Goal: Task Accomplishment & Management: Manage account settings

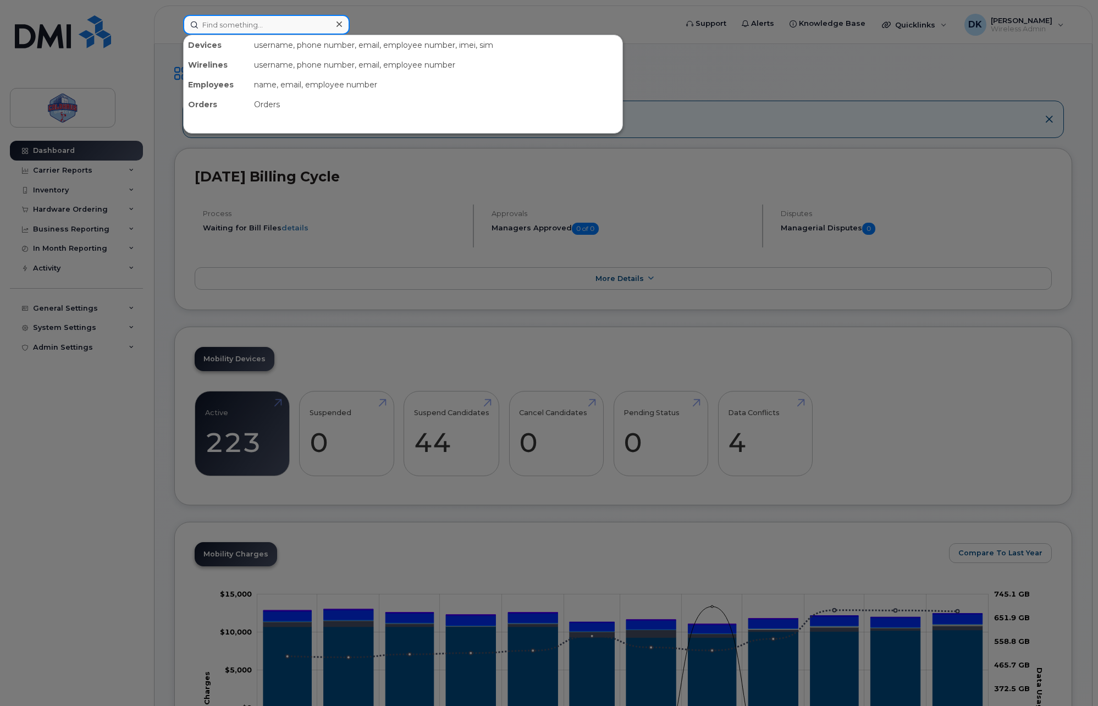
click at [257, 32] on input at bounding box center [266, 25] width 167 height 20
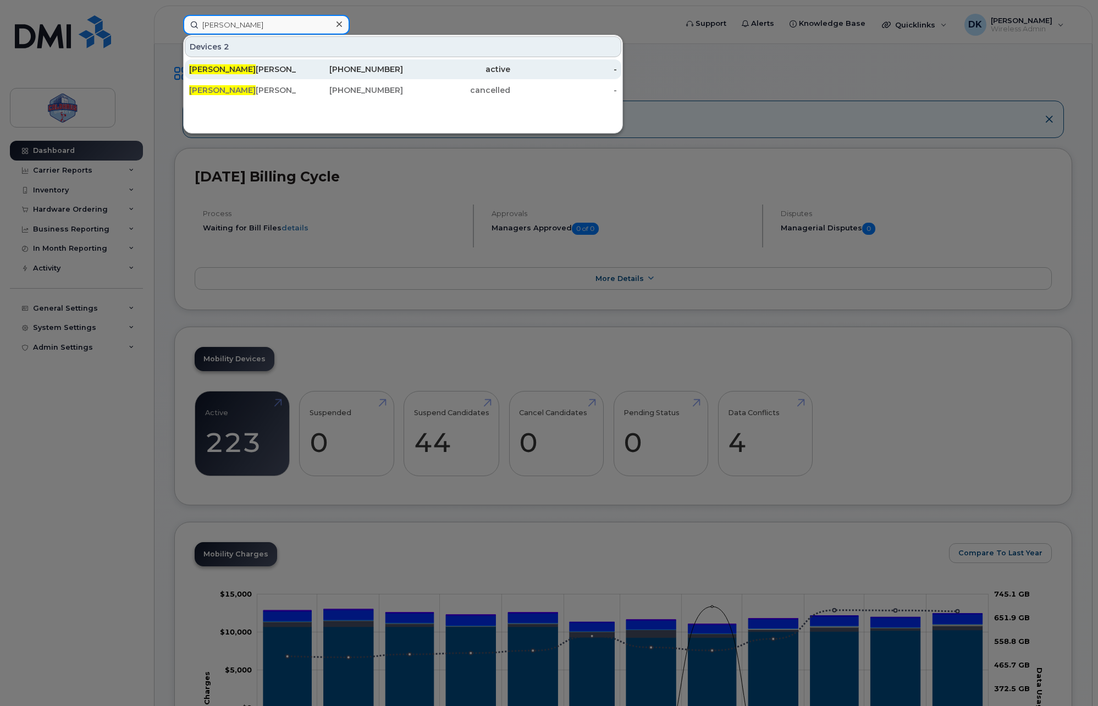
type input "Dariusz"
click at [293, 65] on div "Dariusz Kulpinski" at bounding box center [242, 69] width 107 height 11
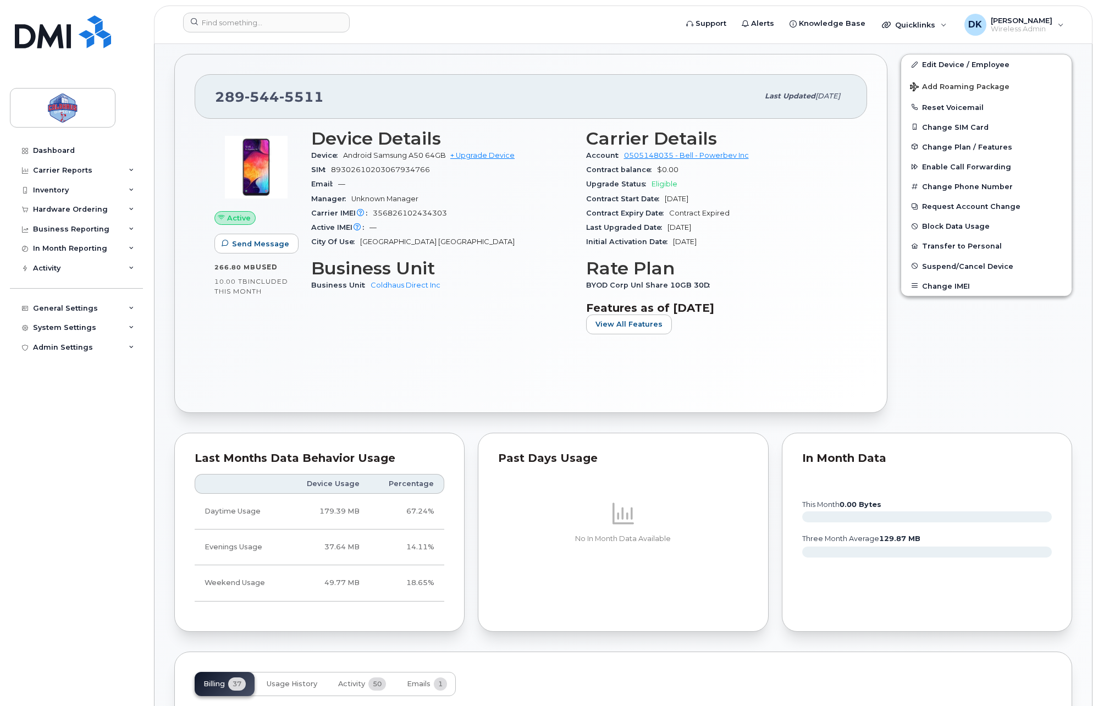
scroll to position [183, 0]
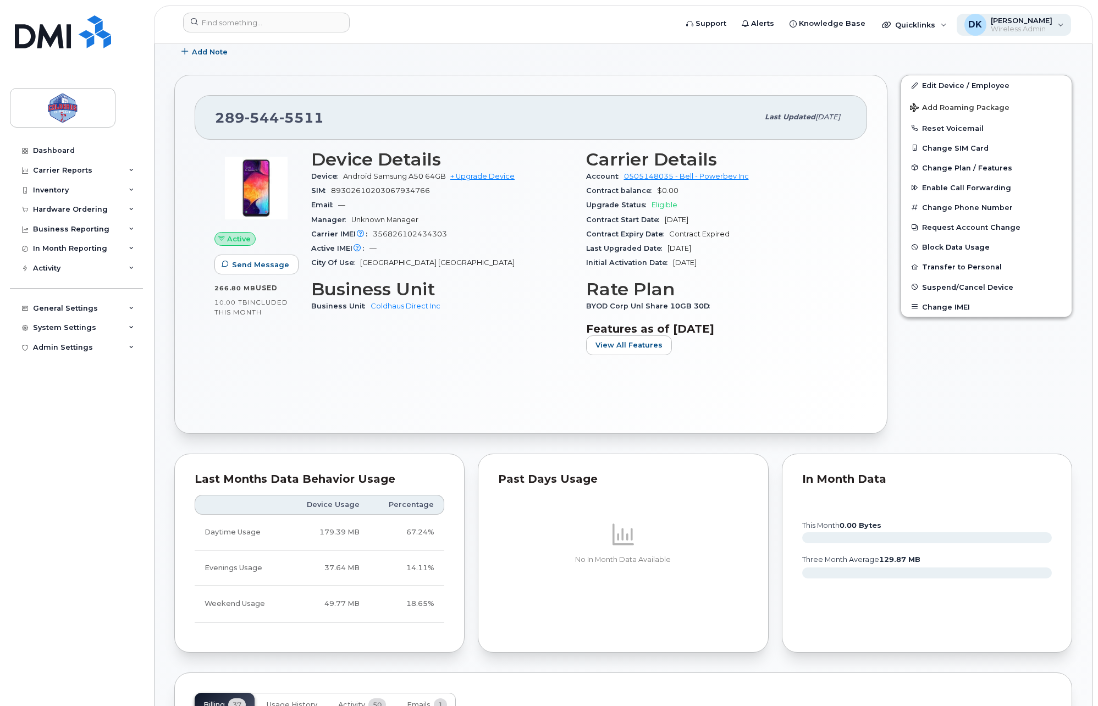
click at [1011, 24] on span "[PERSON_NAME]" at bounding box center [1022, 20] width 62 height 9
click at [1009, 24] on span "[PERSON_NAME]" at bounding box center [1022, 20] width 62 height 9
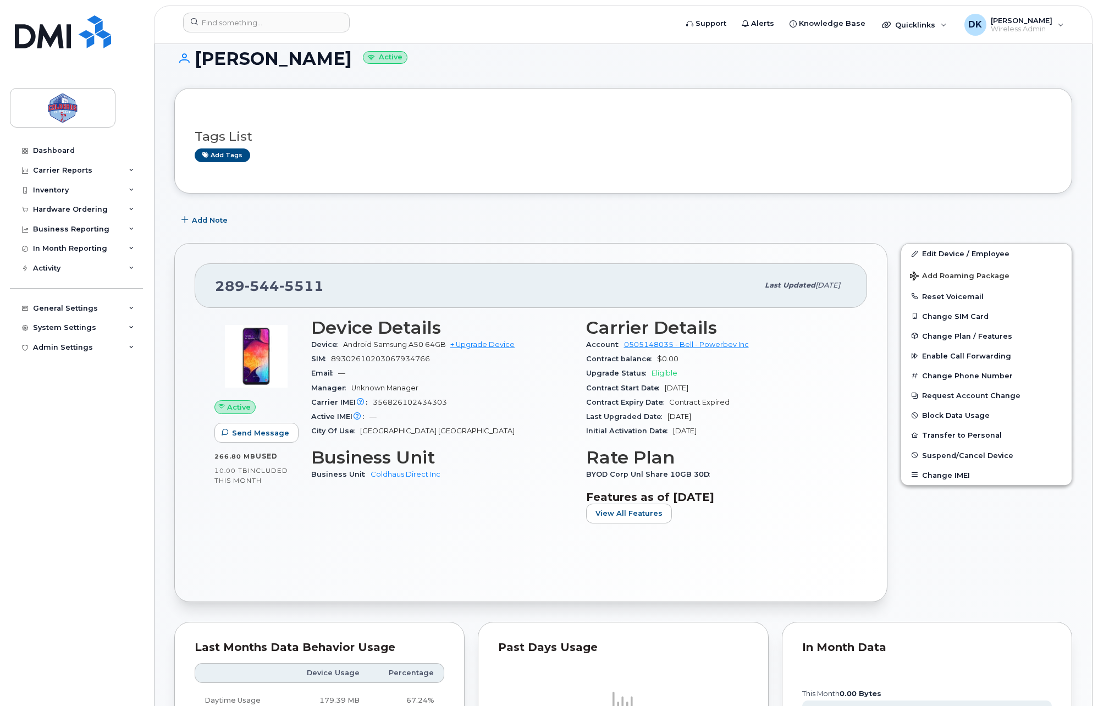
scroll to position [0, 0]
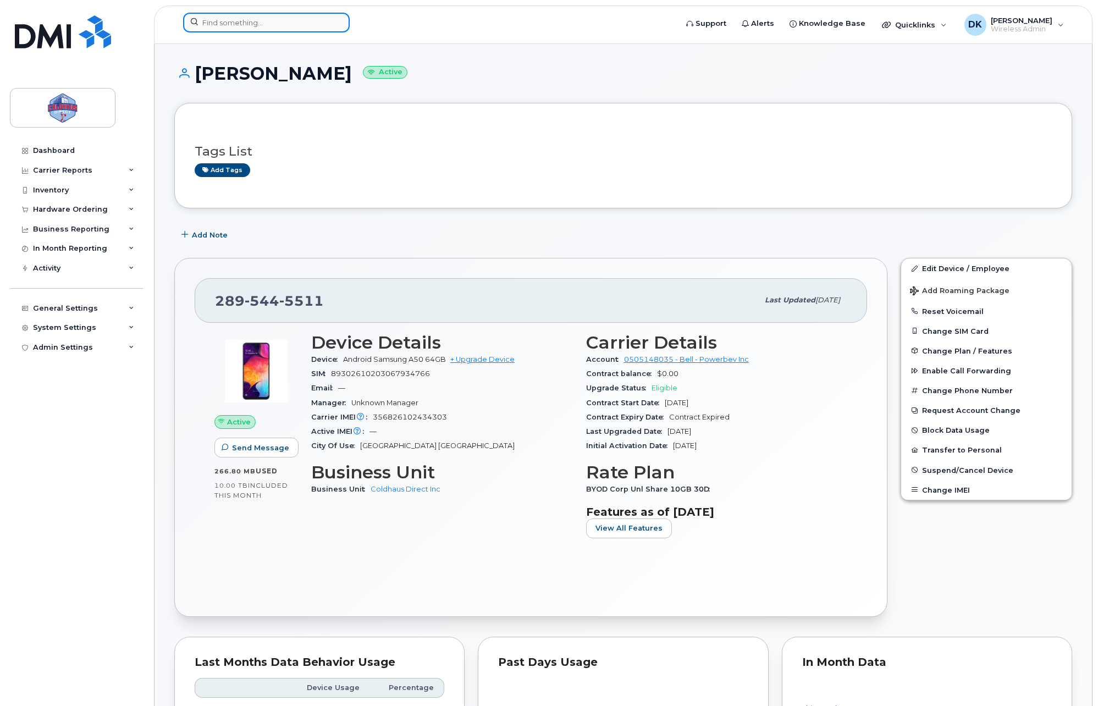
click at [282, 30] on input at bounding box center [266, 23] width 167 height 20
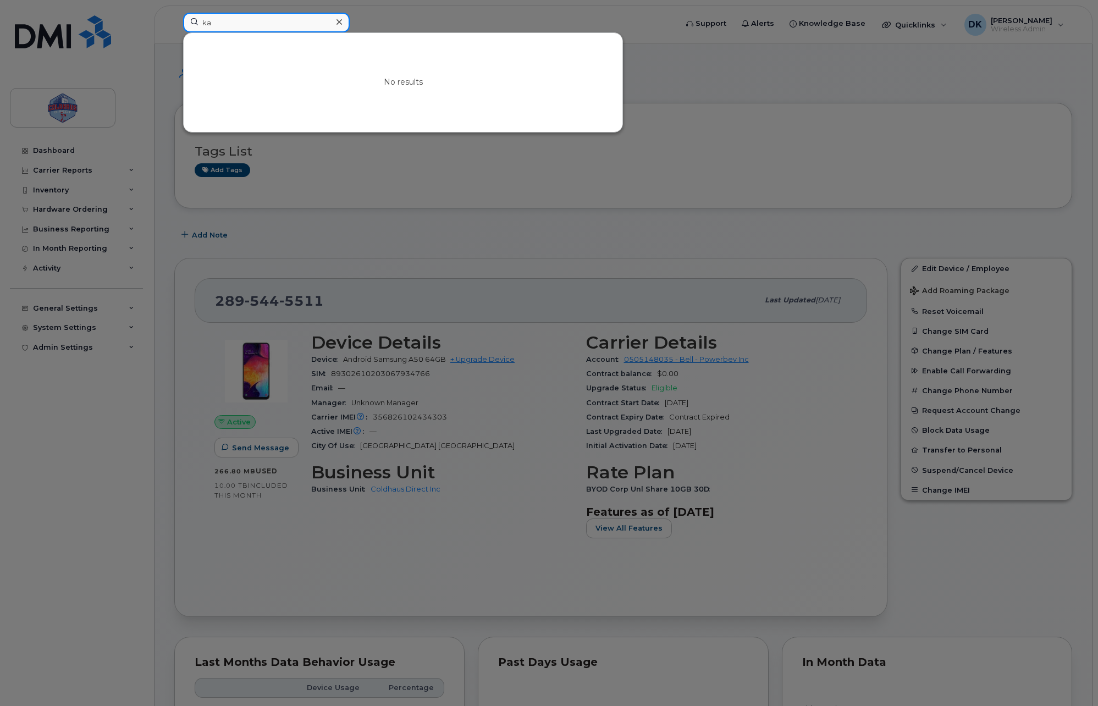
type input "k"
click at [480, 213] on div at bounding box center [549, 353] width 1098 height 706
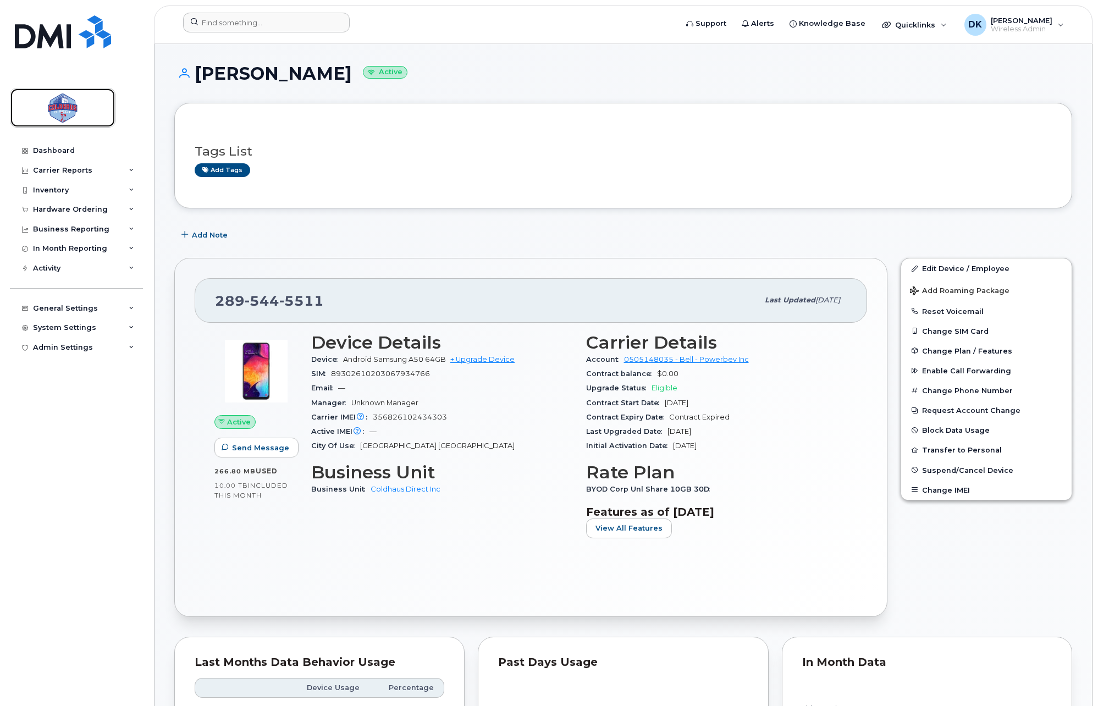
click at [70, 123] on img at bounding box center [62, 108] width 85 height 32
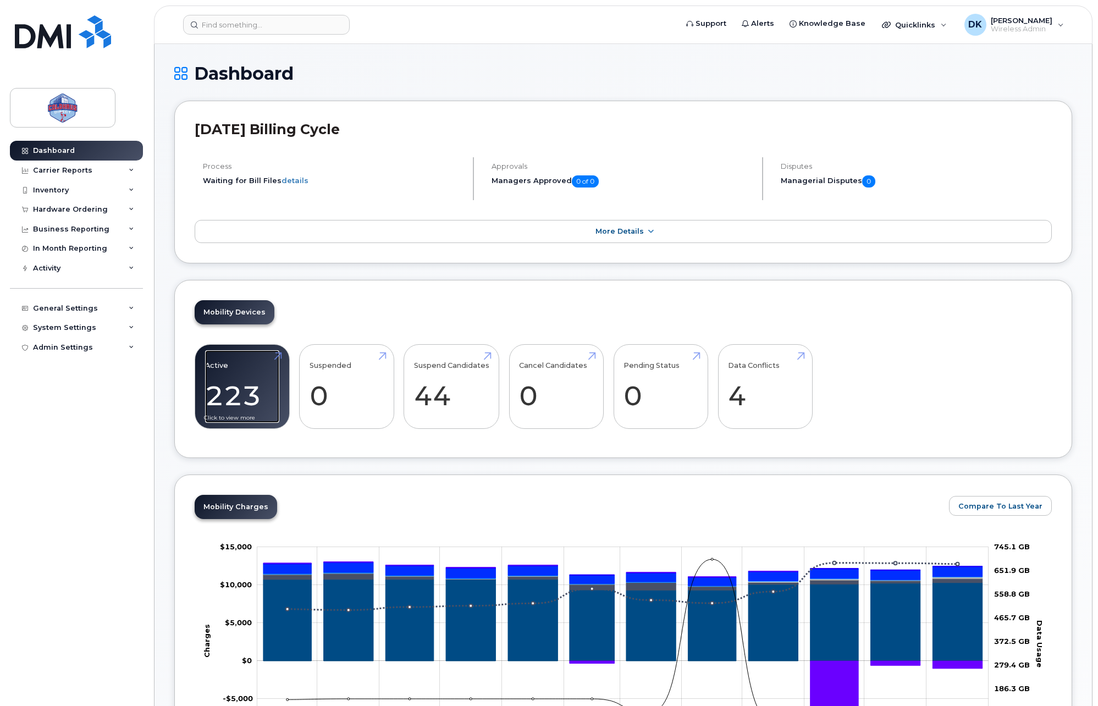
click at [229, 380] on link "Active 223 -6%" at bounding box center [242, 386] width 74 height 73
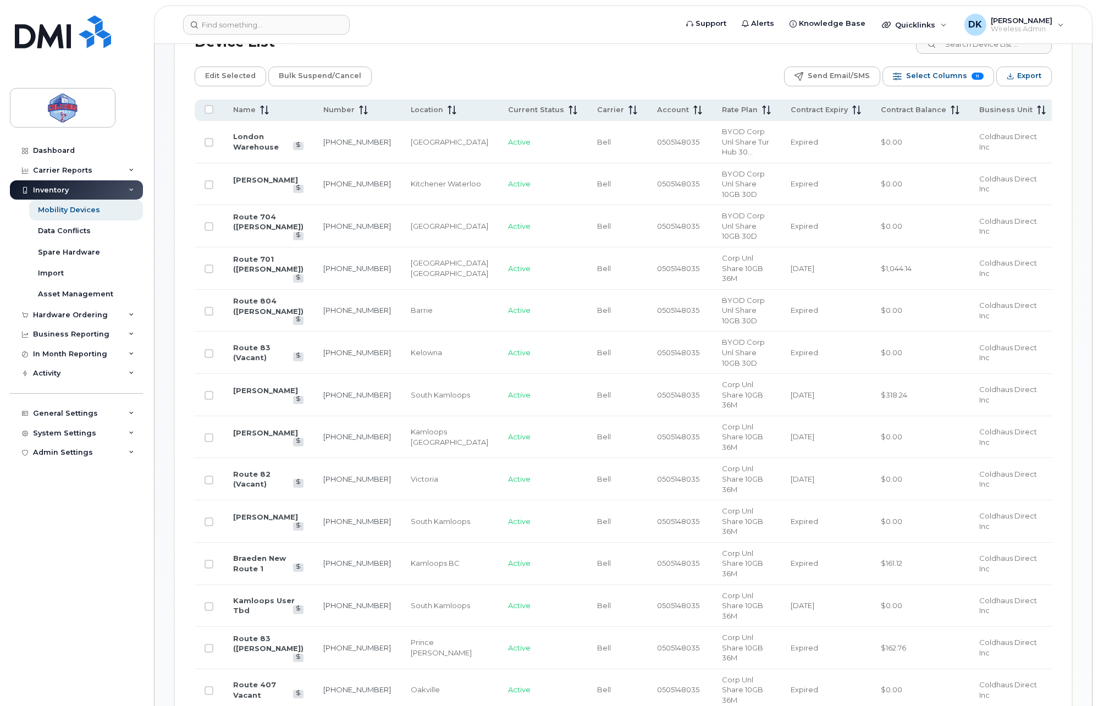
scroll to position [550, 0]
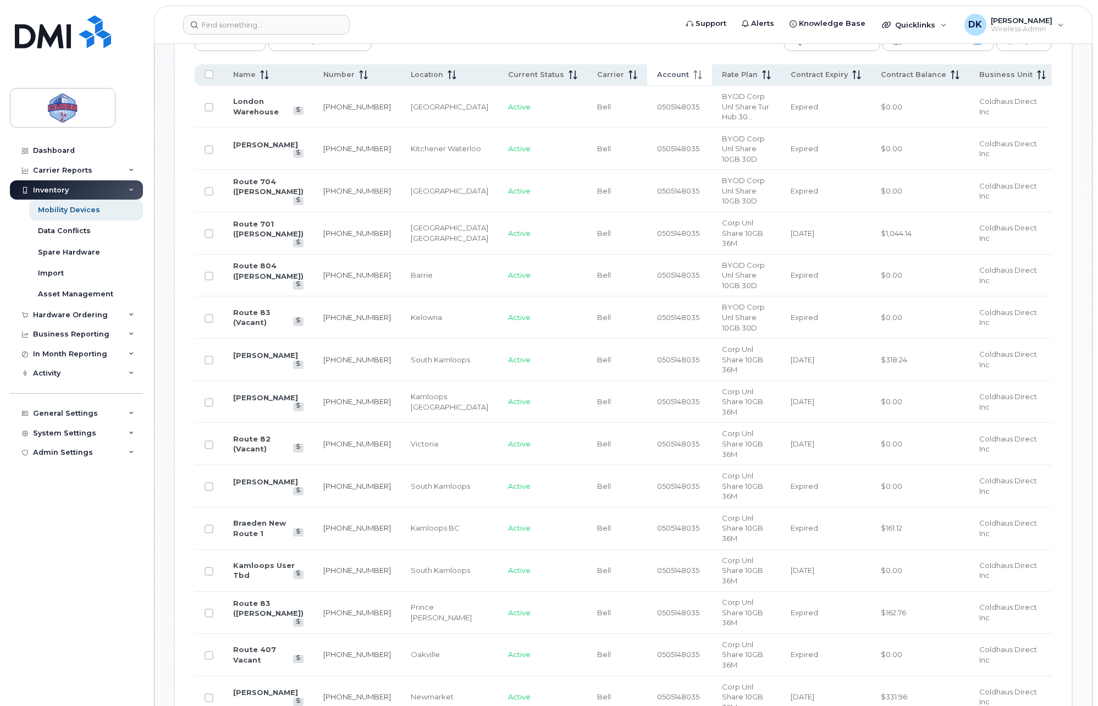
click at [661, 84] on th "Account" at bounding box center [679, 74] width 65 height 21
click at [664, 82] on th "Account" at bounding box center [679, 74] width 65 height 21
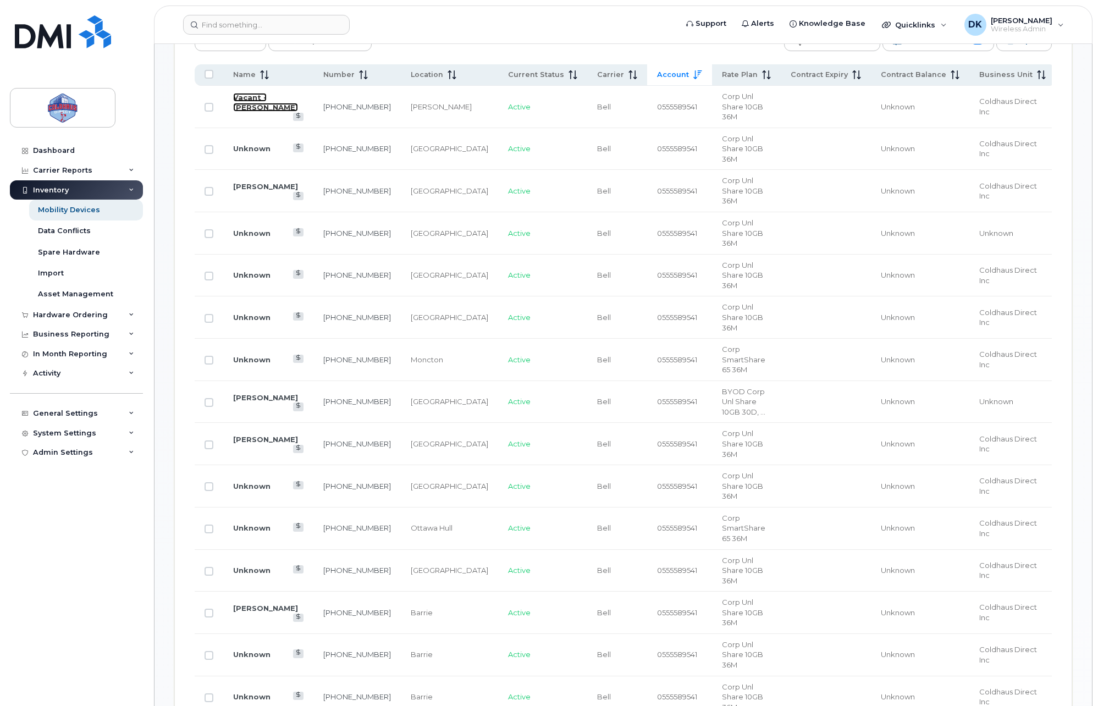
click at [246, 93] on link "Vacant - Gillian Marsden" at bounding box center [265, 102] width 65 height 19
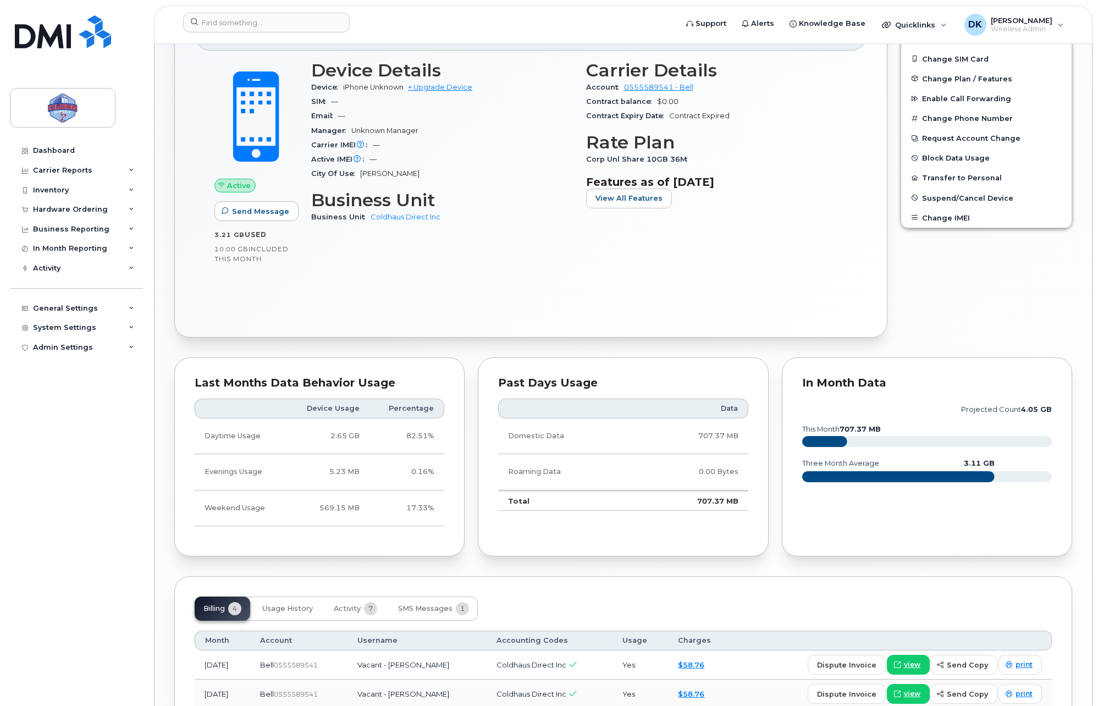
scroll to position [235, 0]
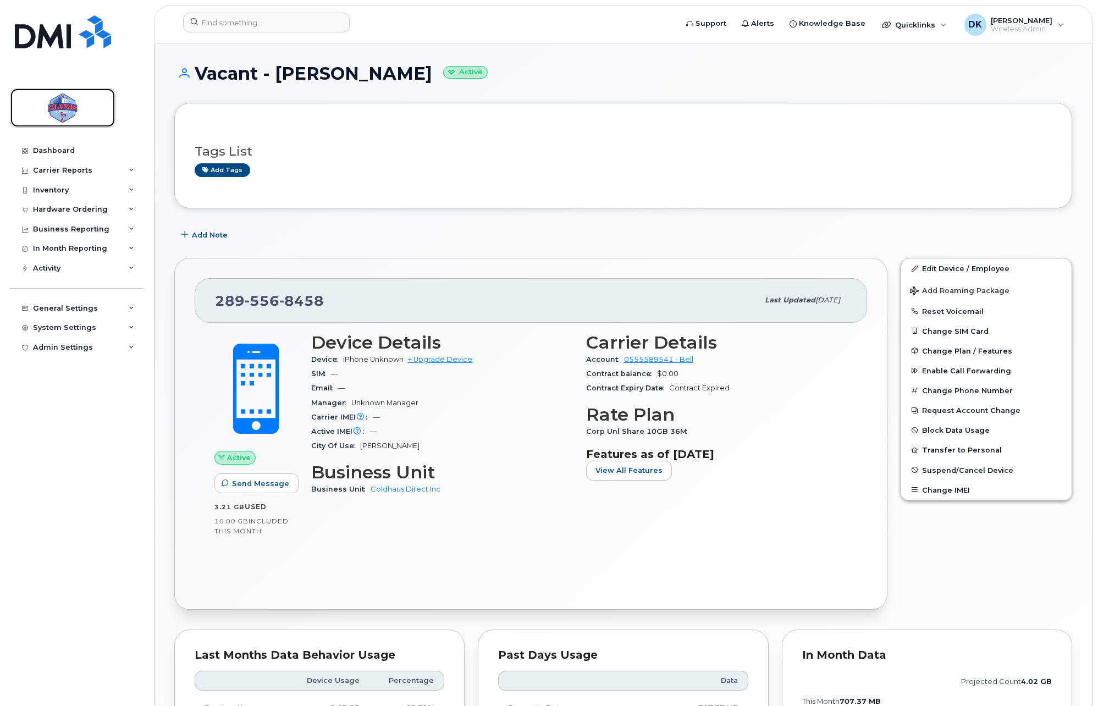
click at [75, 111] on img at bounding box center [62, 108] width 85 height 32
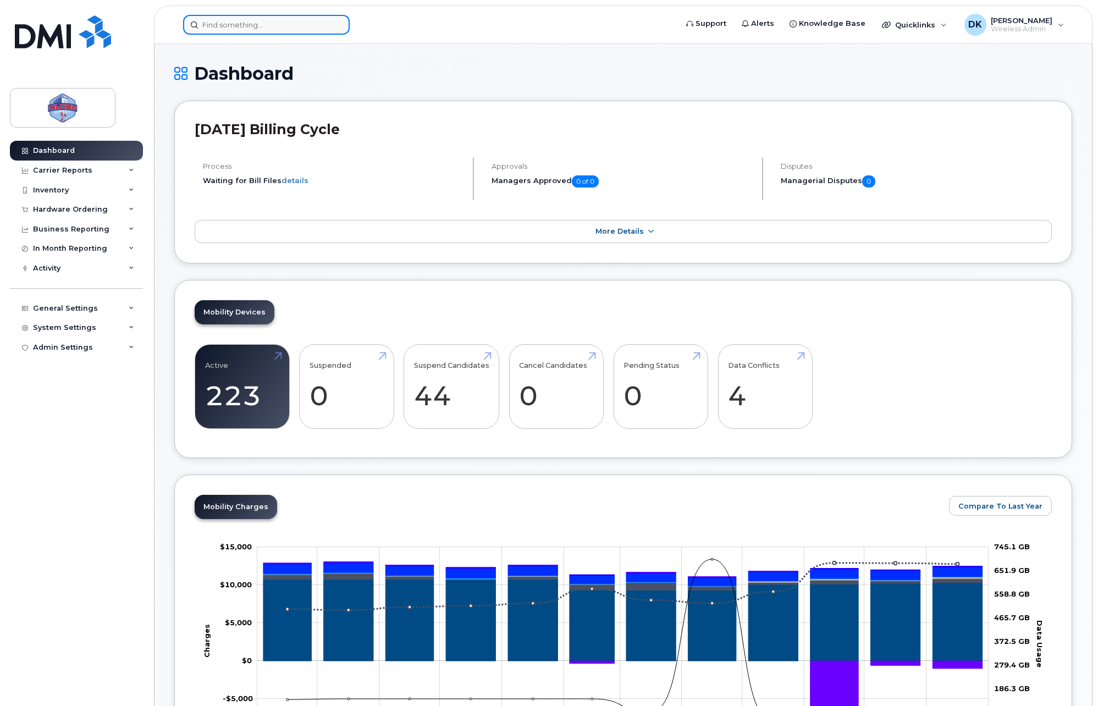
click at [251, 22] on input at bounding box center [266, 25] width 167 height 20
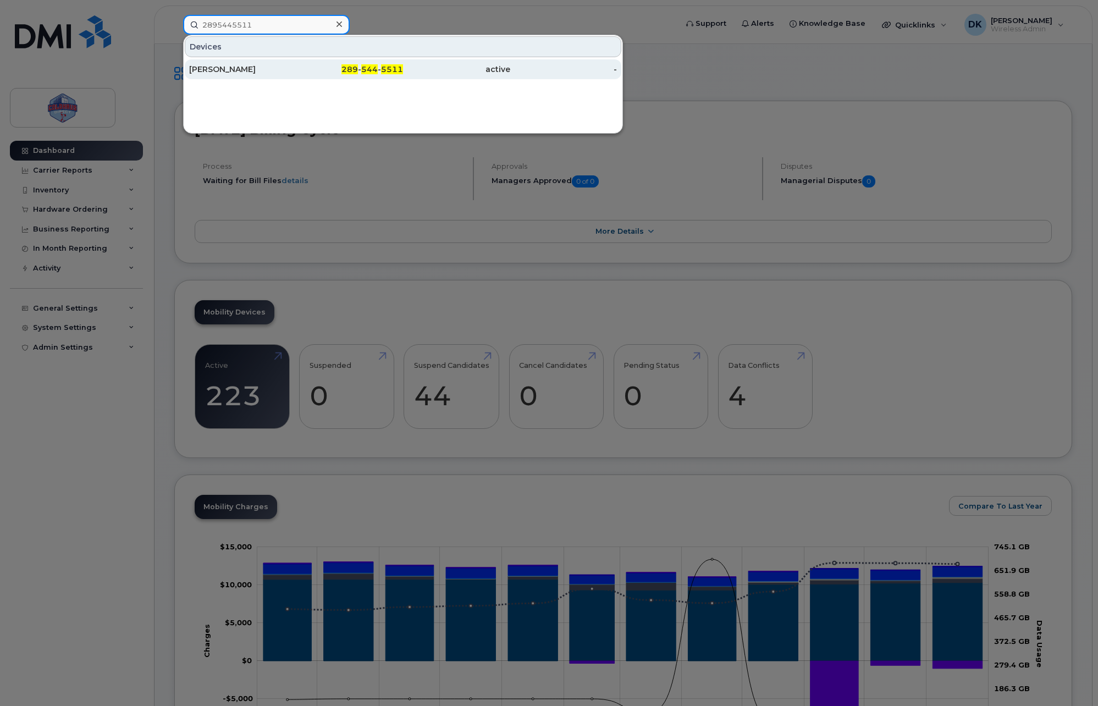
type input "2895445511"
click at [296, 79] on div "[PERSON_NAME]" at bounding box center [349, 69] width 107 height 20
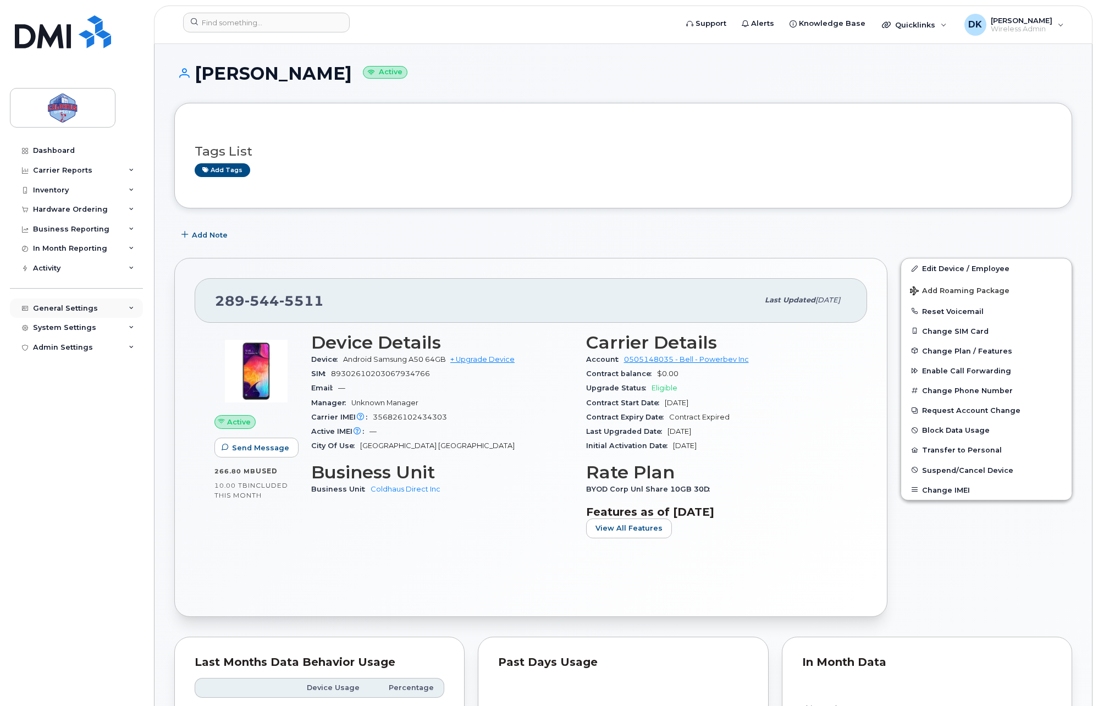
click at [109, 314] on div "General Settings" at bounding box center [76, 309] width 133 height 20
click at [86, 310] on div "General Settings" at bounding box center [65, 308] width 65 height 9
click at [84, 329] on div "System Settings" at bounding box center [64, 327] width 63 height 9
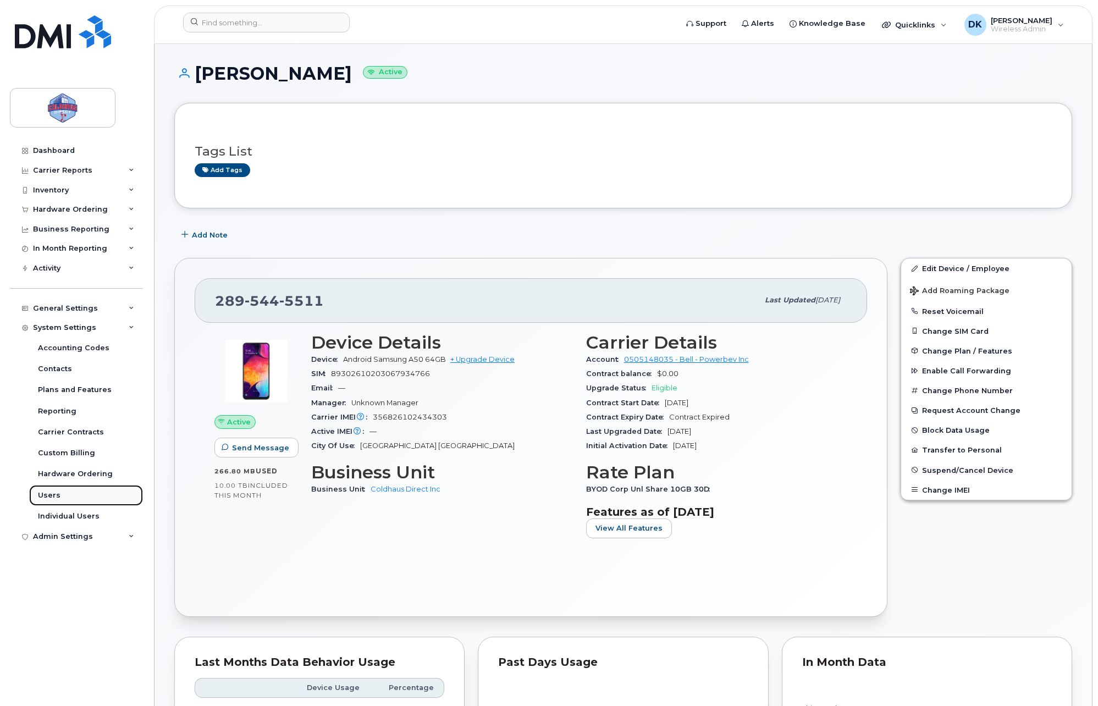
click at [53, 500] on link "Users" at bounding box center [86, 495] width 114 height 21
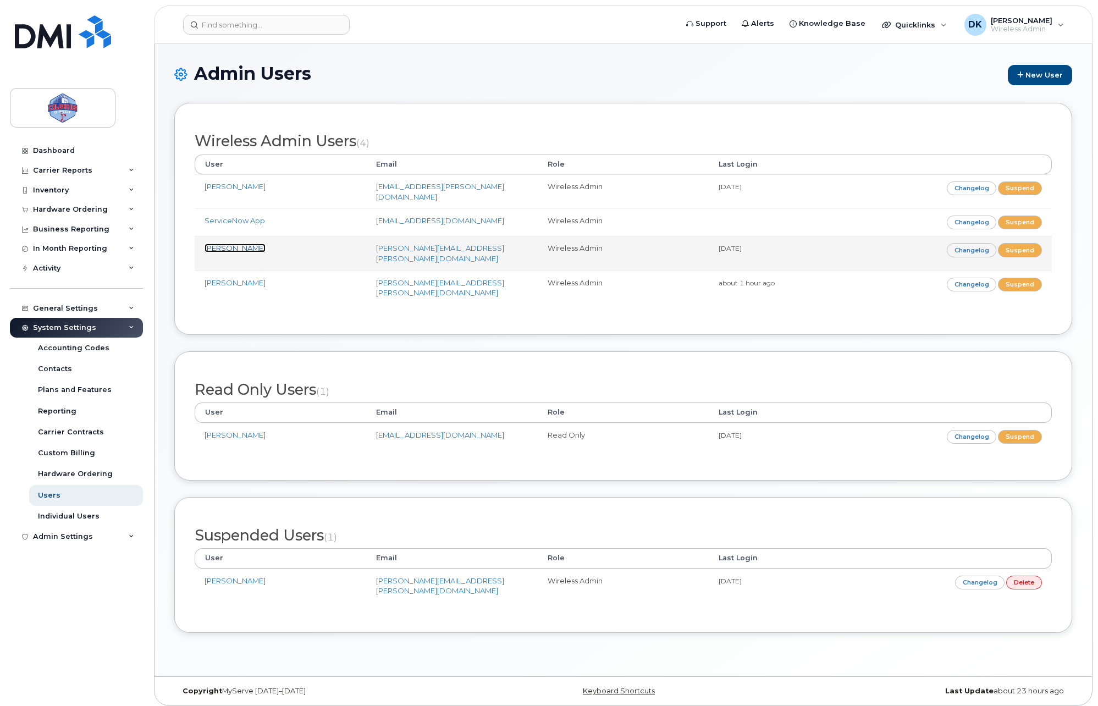
click at [248, 244] on link "Mitchell Soares" at bounding box center [234, 248] width 61 height 9
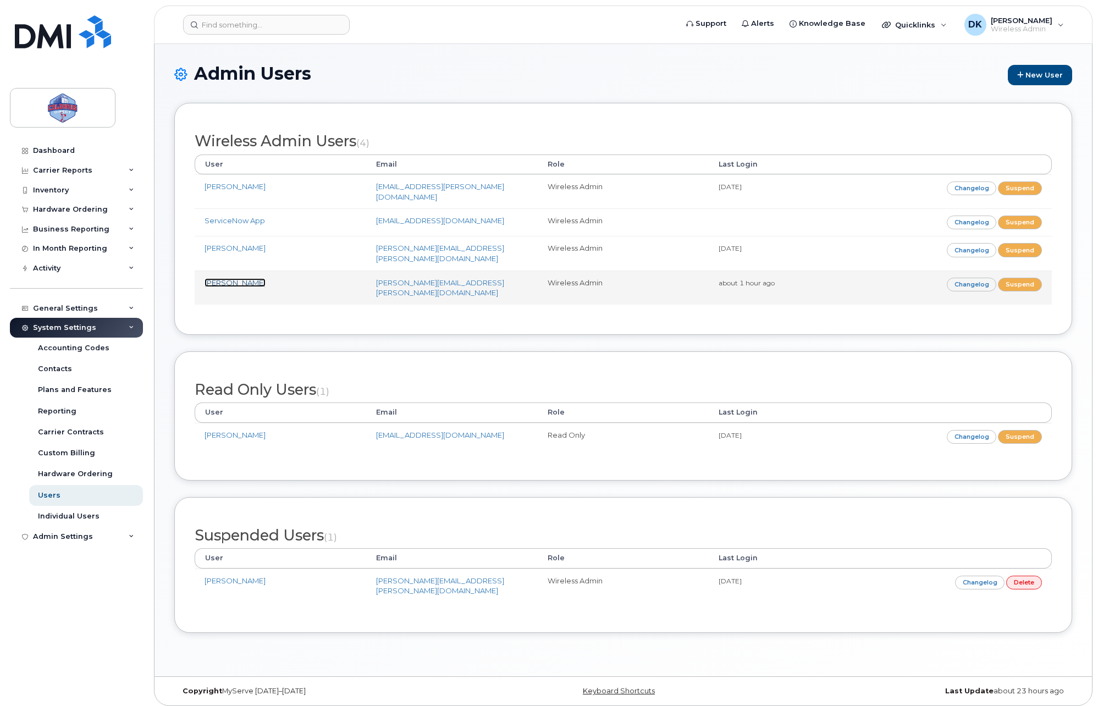
click at [233, 278] on link "[PERSON_NAME]" at bounding box center [234, 282] width 61 height 9
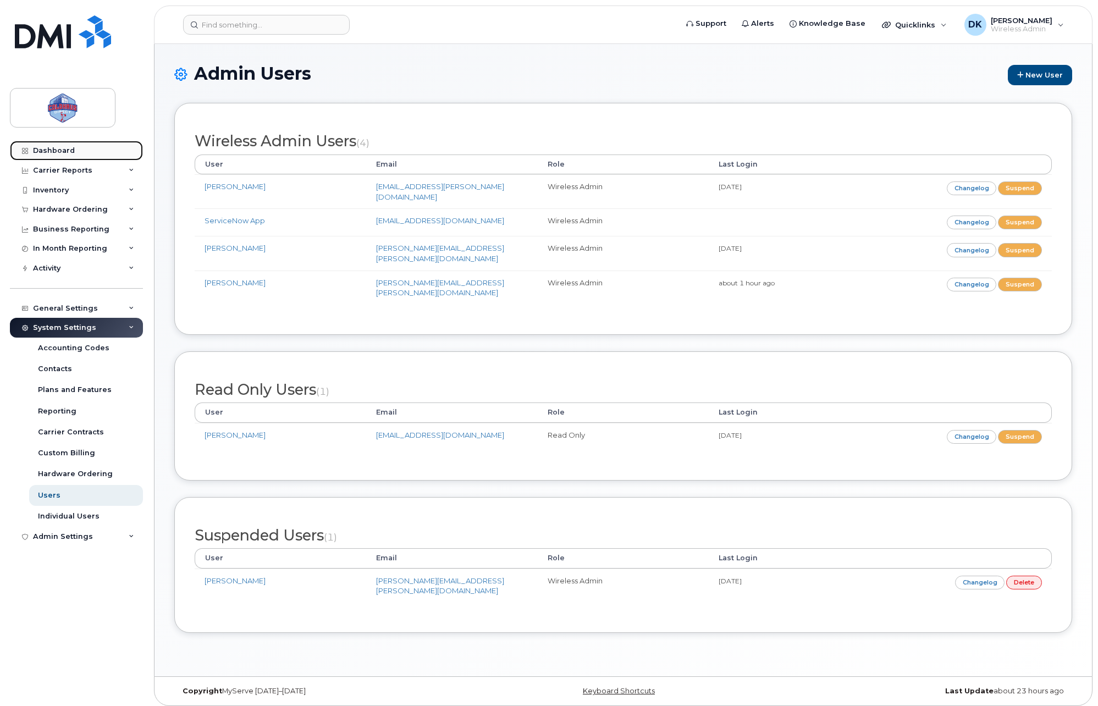
click at [48, 153] on div "Dashboard" at bounding box center [54, 150] width 42 height 9
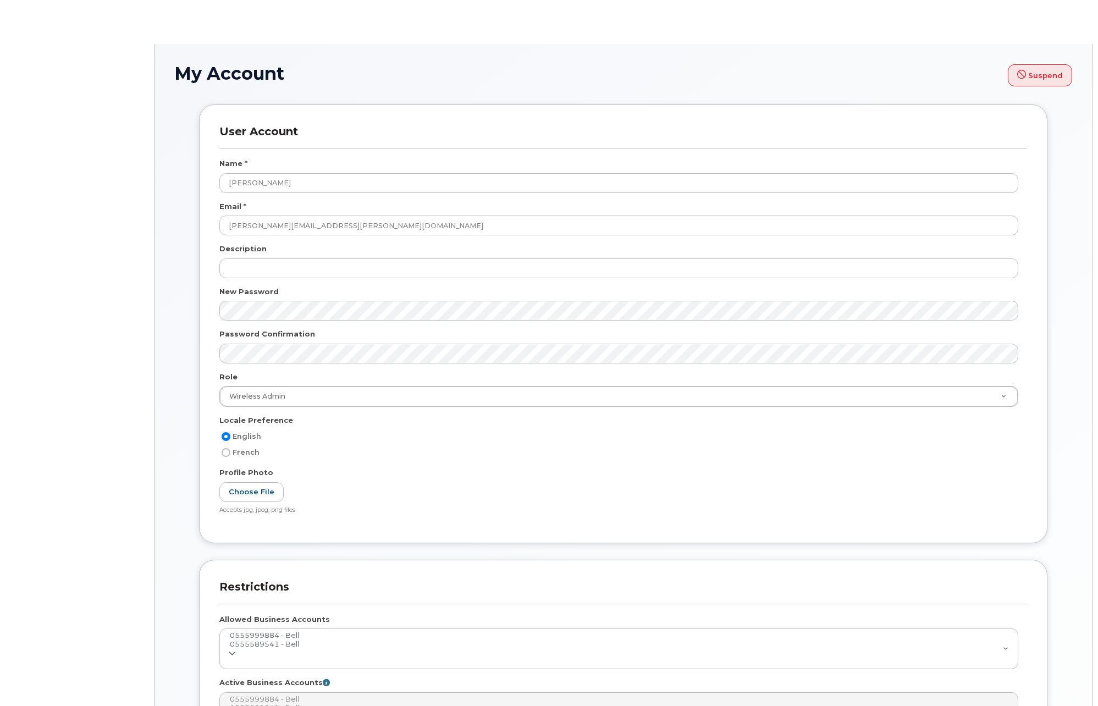
select select
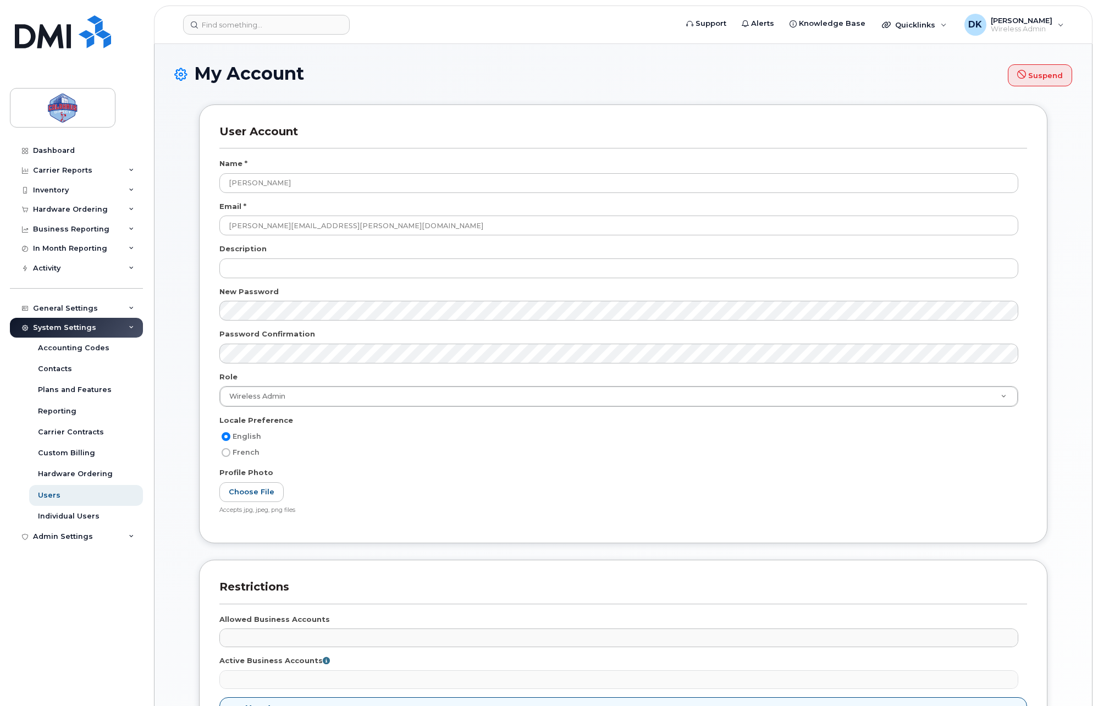
click at [928, 98] on div "My Account Suspend" at bounding box center [623, 84] width 898 height 40
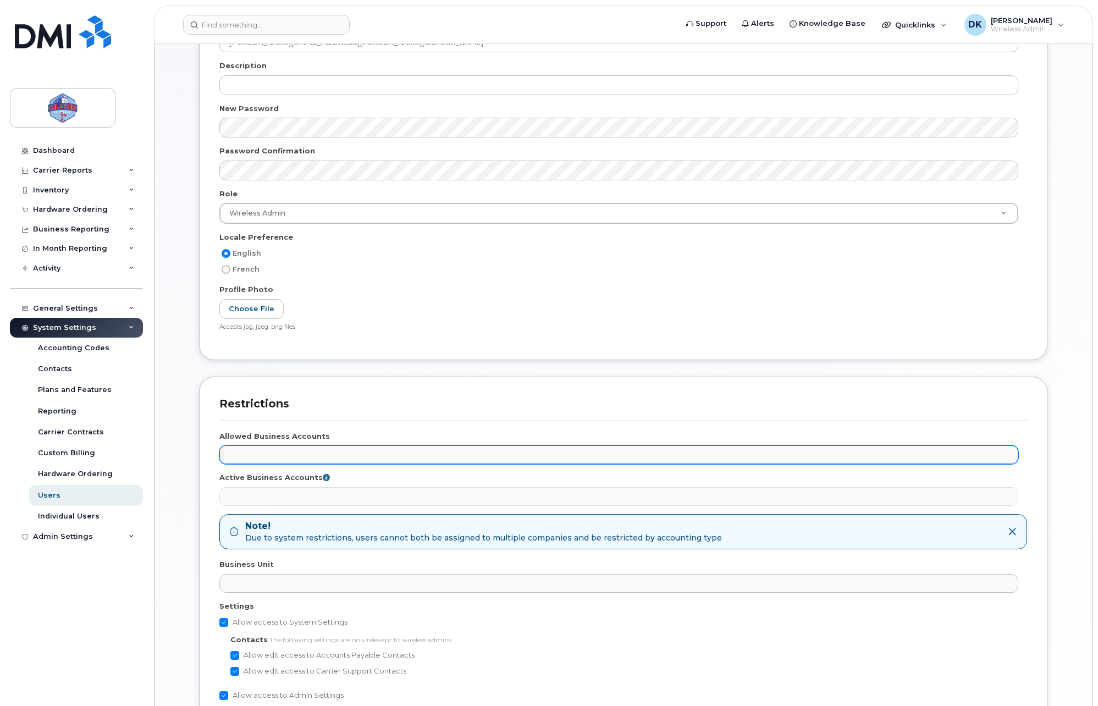
click at [986, 460] on ul at bounding box center [619, 455] width 798 height 18
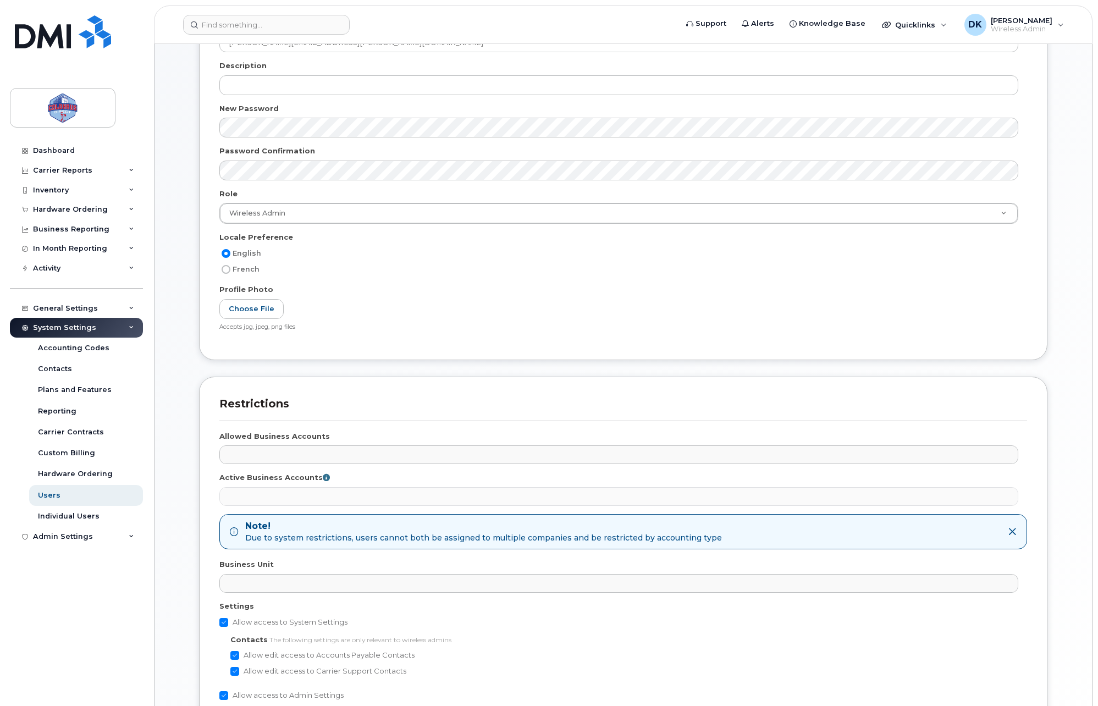
scroll to position [316, 0]
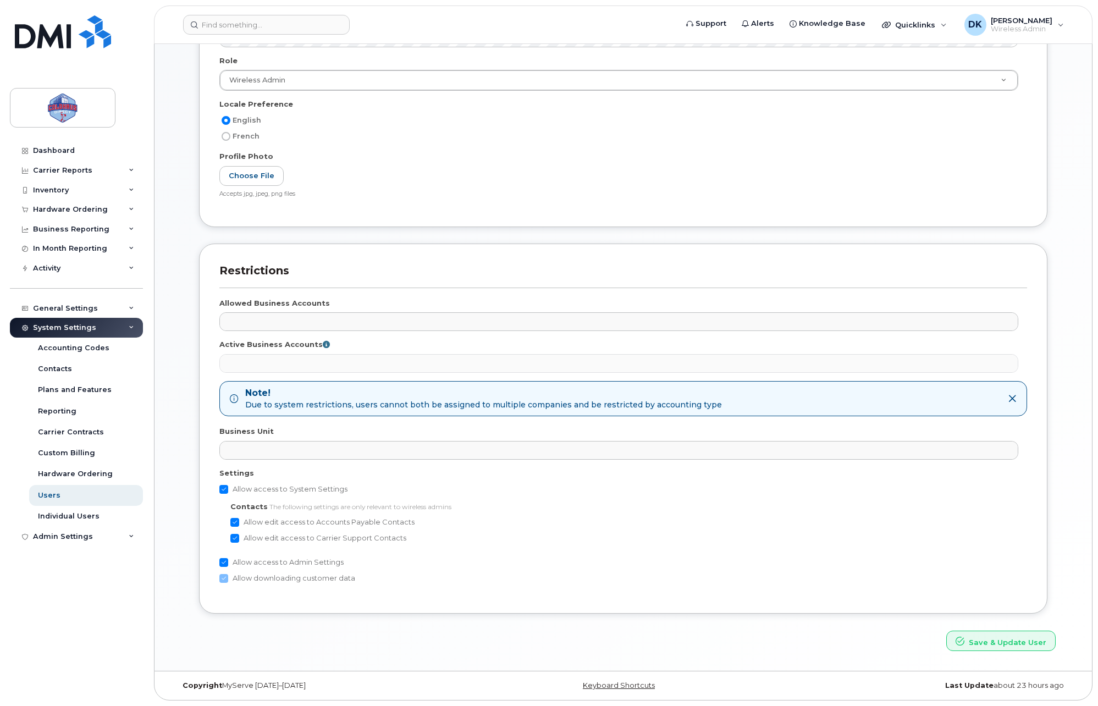
click at [177, 380] on div "User Account Name * Mitchell Soares Email * mitchell.soares@powerbev.com Descri…" at bounding box center [623, 219] width 898 height 863
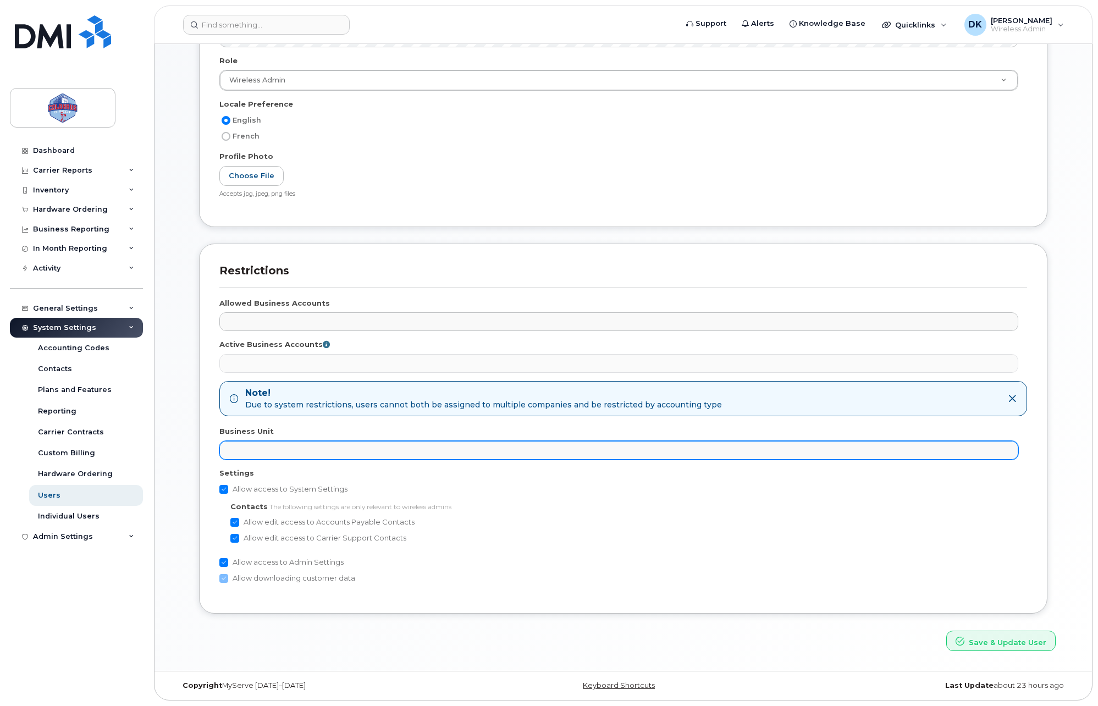
click at [233, 452] on input "text" at bounding box center [231, 449] width 11 height 15
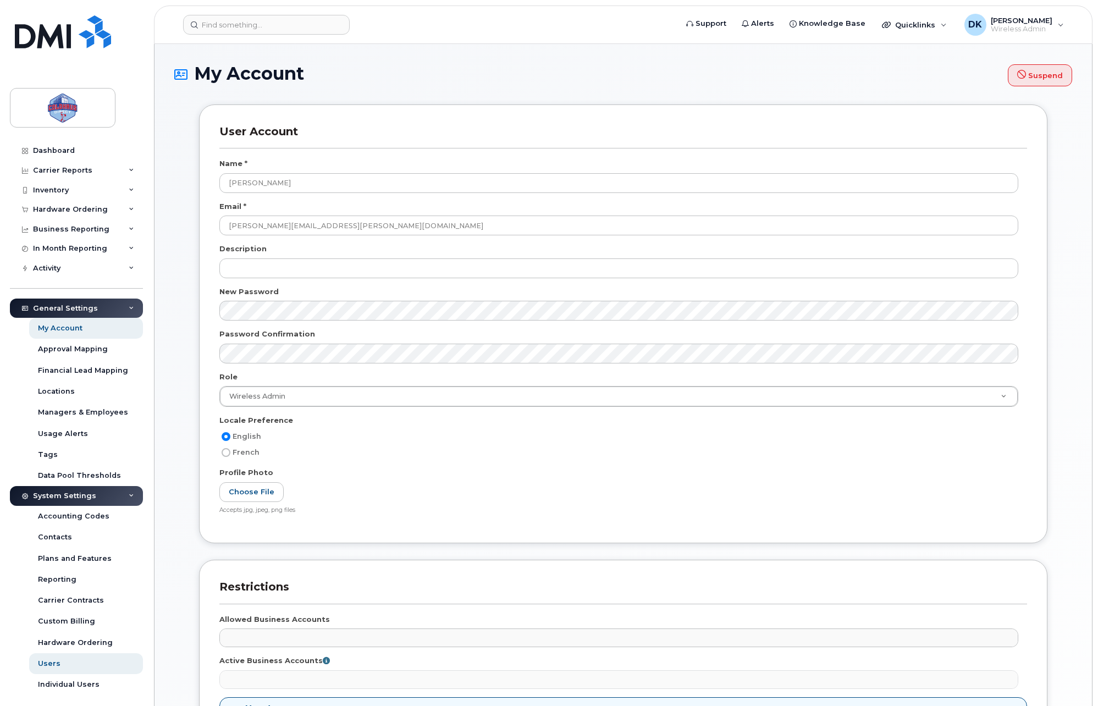
select select
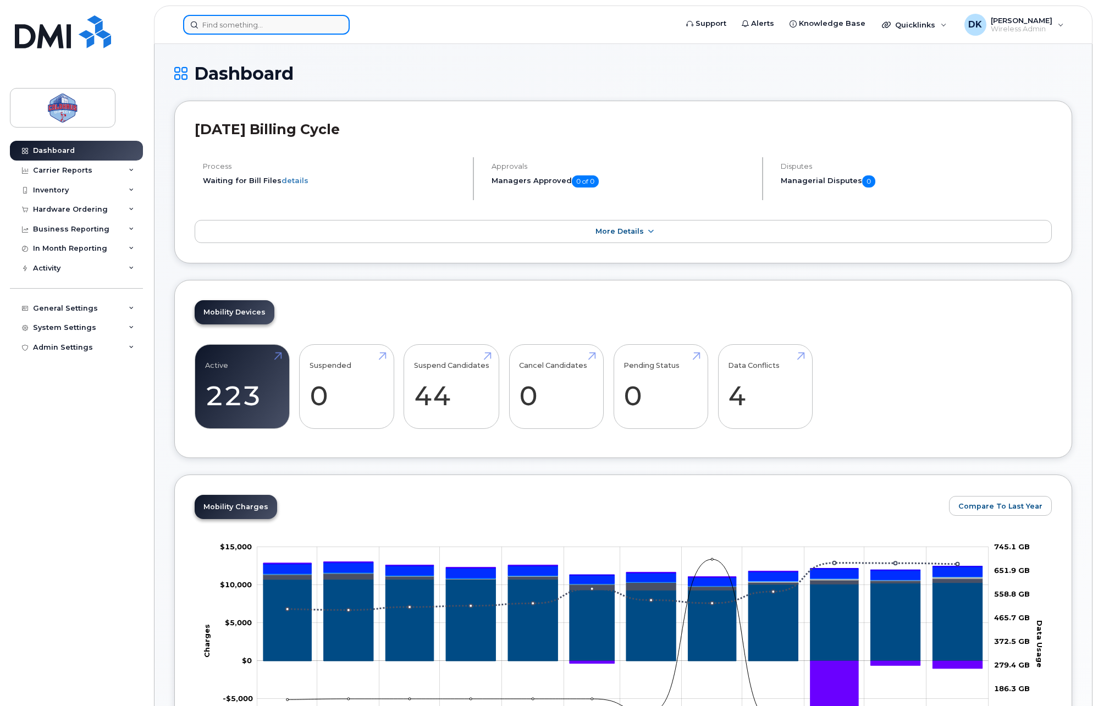
click at [203, 24] on input at bounding box center [266, 25] width 167 height 20
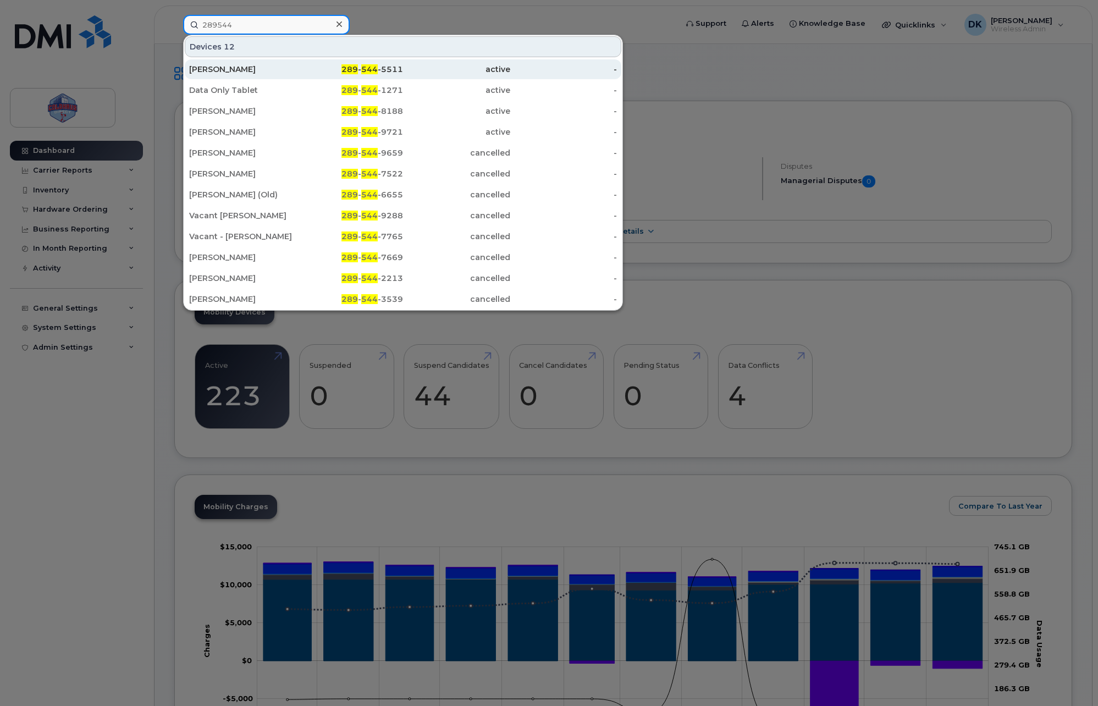
type input "289544"
click at [296, 64] on div "[PERSON_NAME]" at bounding box center [349, 69] width 107 height 20
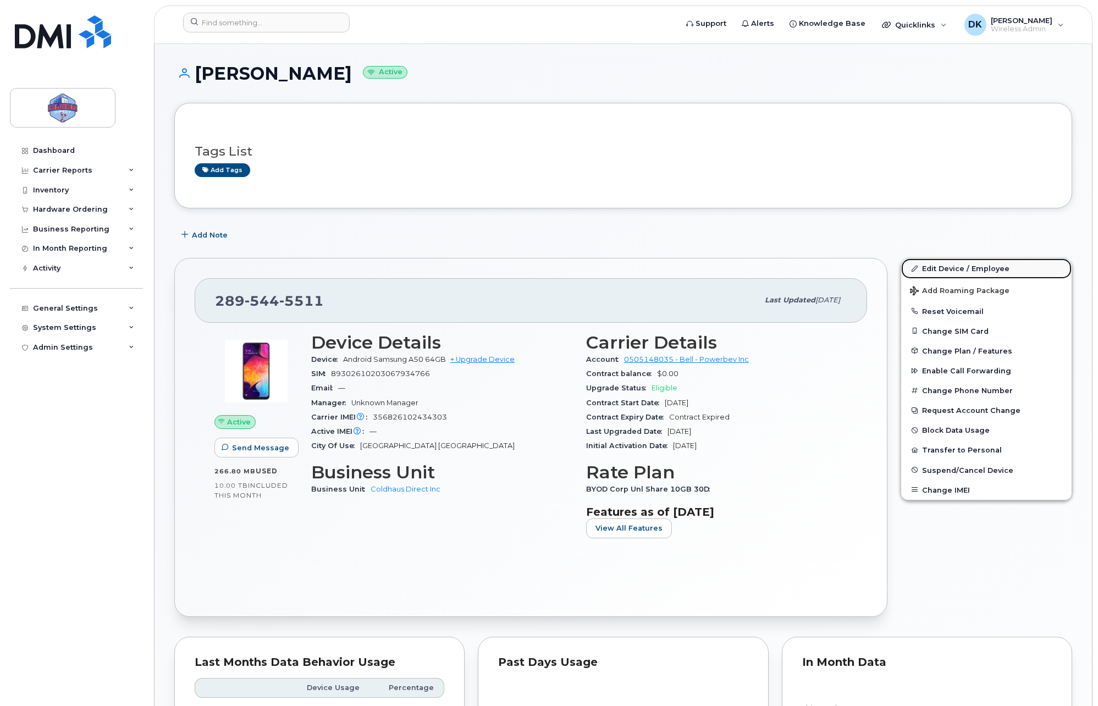
click at [1001, 273] on link "Edit Device / Employee" at bounding box center [986, 268] width 170 height 20
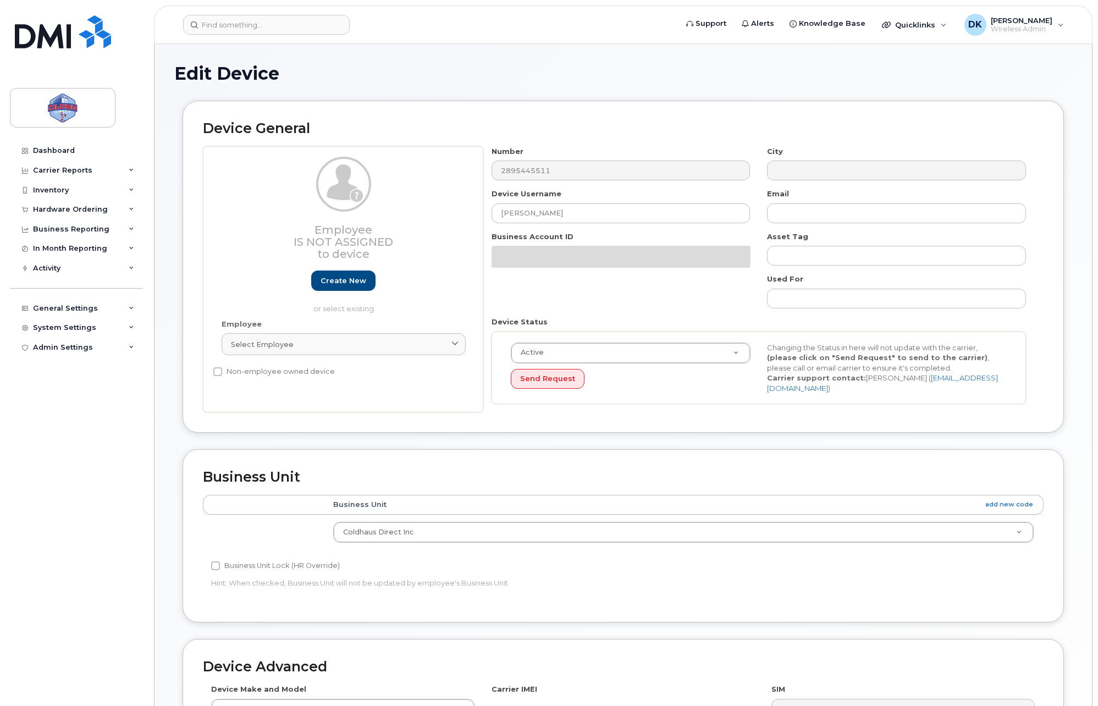
select select "43849"
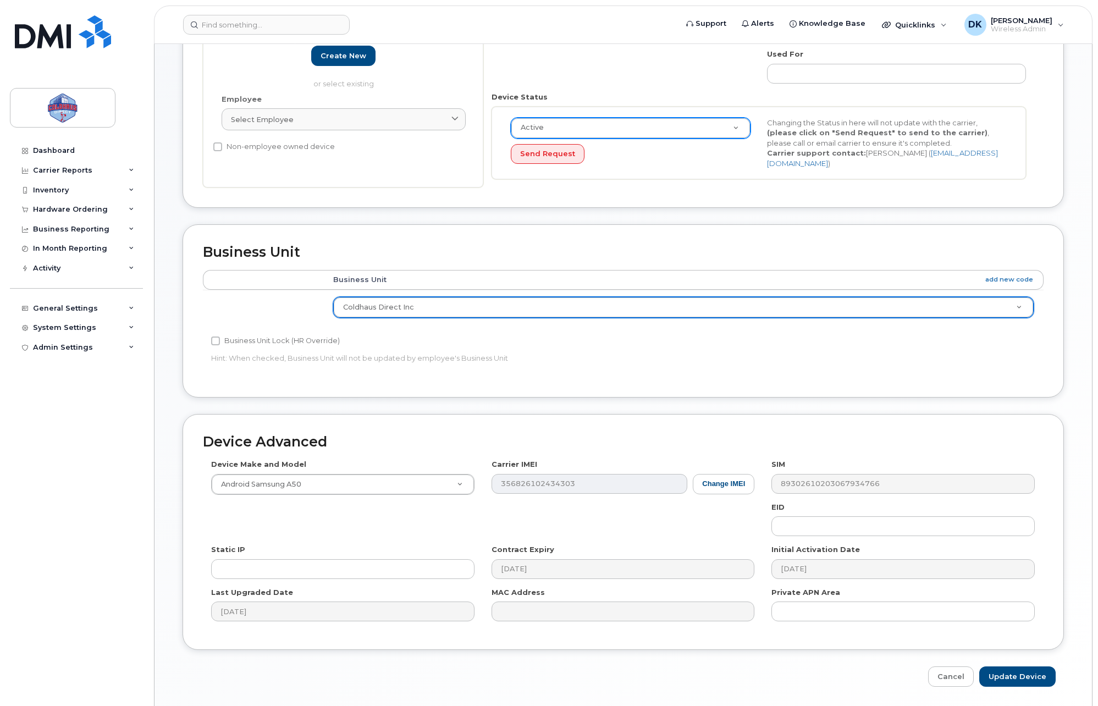
scroll to position [256, 0]
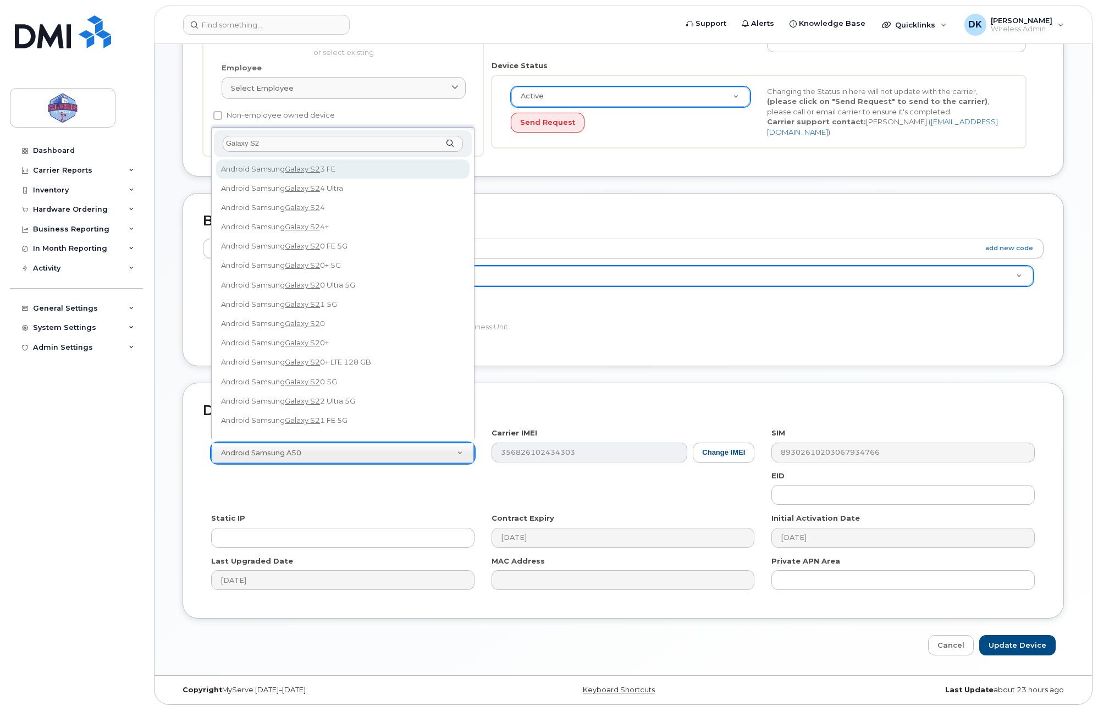
type input "Galaxy S20"
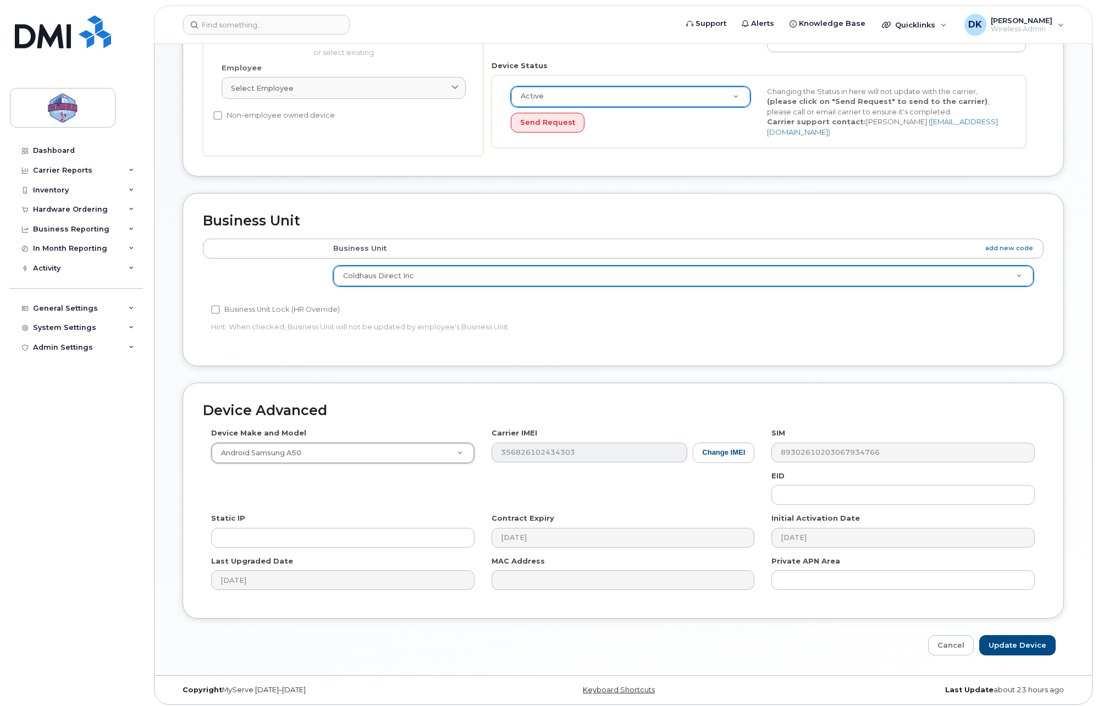
click at [681, 473] on div "Device Make and Model Android Samsung A50 Android TCL 502 Watch Apple Watch S9 …" at bounding box center [623, 513] width 841 height 170
click at [636, 482] on div "Device Make and Model Android Samsung A50 Android TCL 502 Watch Apple Watch S9 …" at bounding box center [623, 513] width 841 height 170
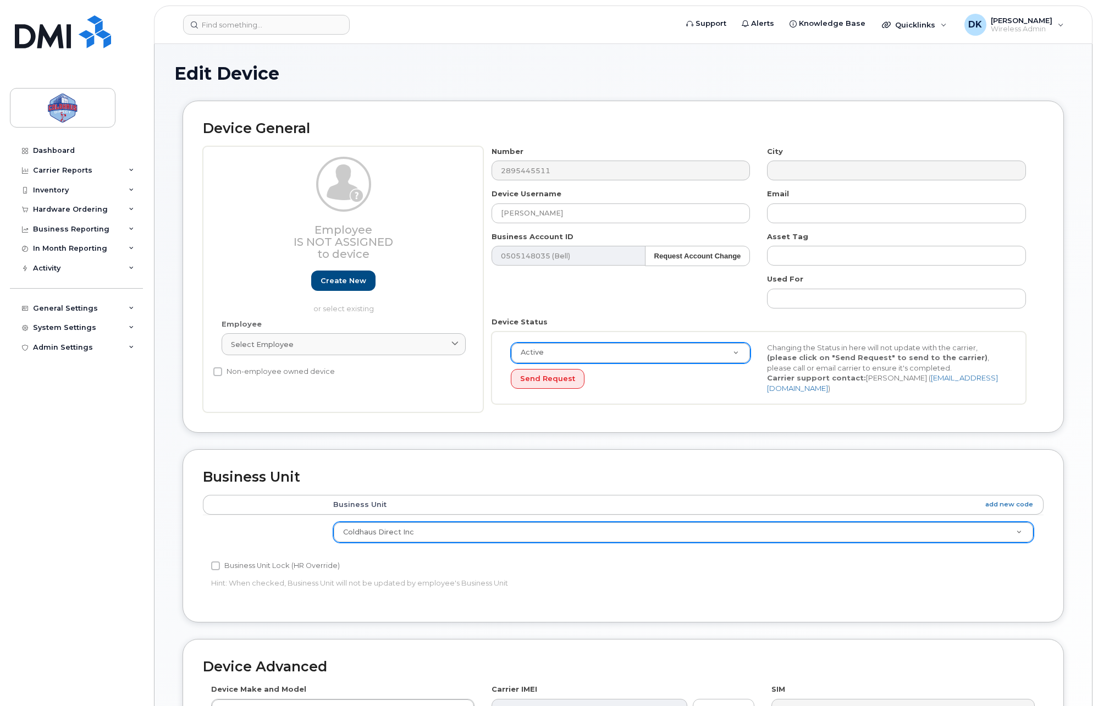
drag, startPoint x: 615, startPoint y: 464, endPoint x: 602, endPoint y: 464, distance: 13.2
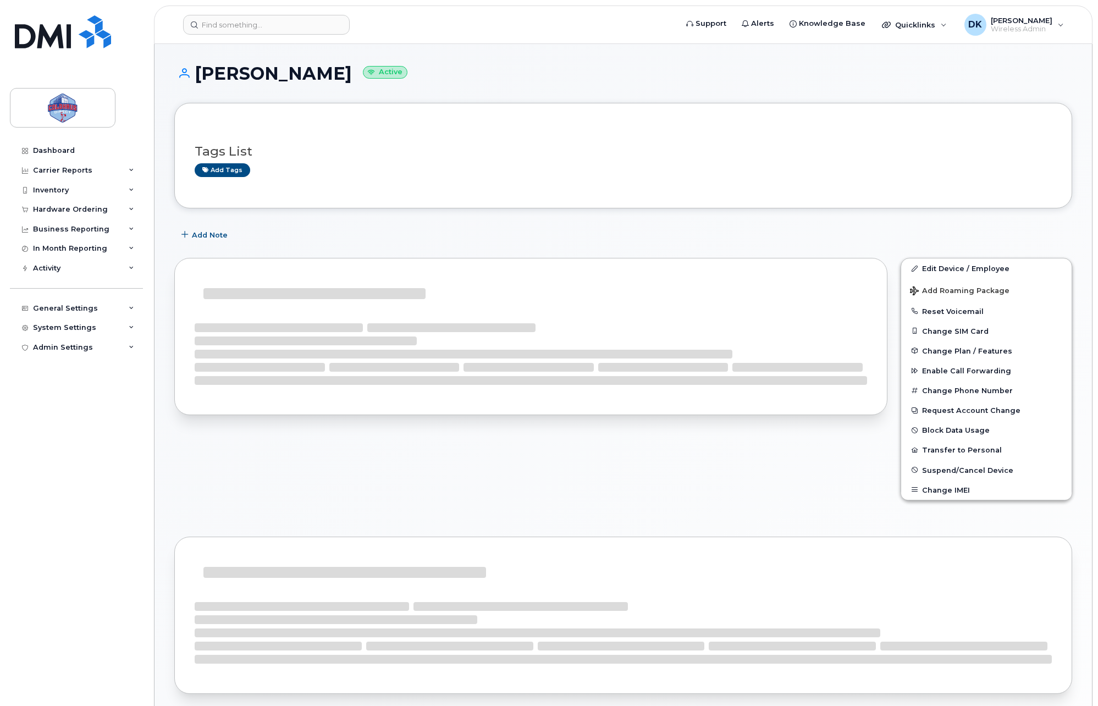
click at [736, 74] on h1 "Dariusz Kulpinski Active" at bounding box center [623, 73] width 898 height 19
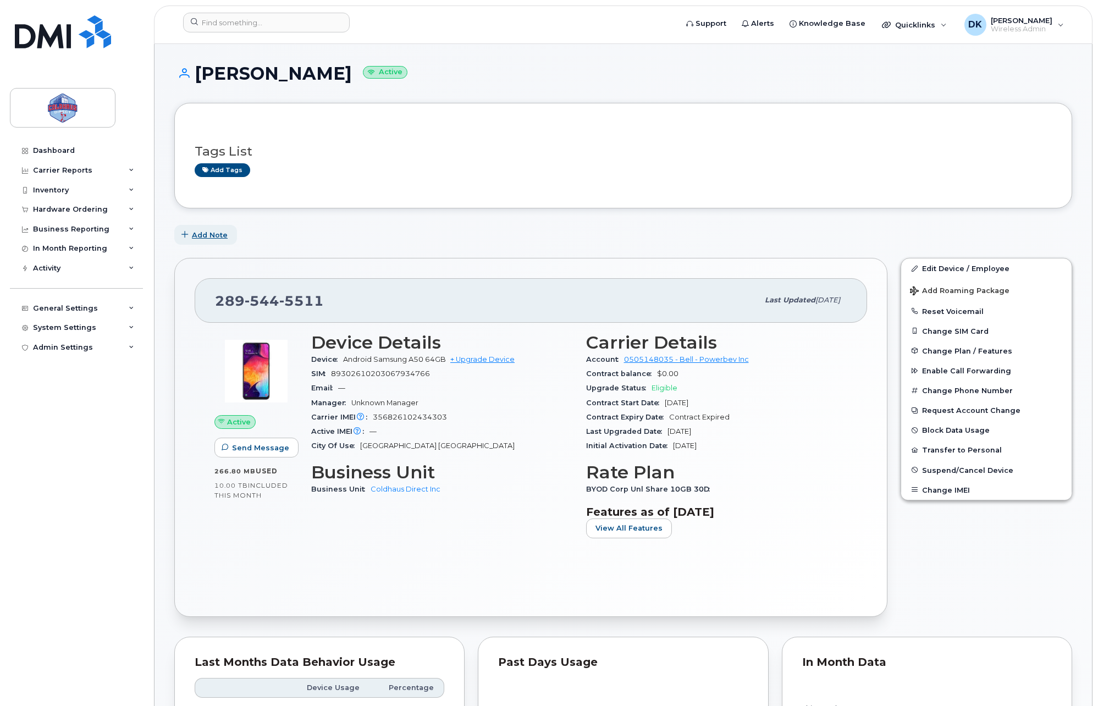
click at [226, 232] on button "Add Note" at bounding box center [205, 235] width 63 height 20
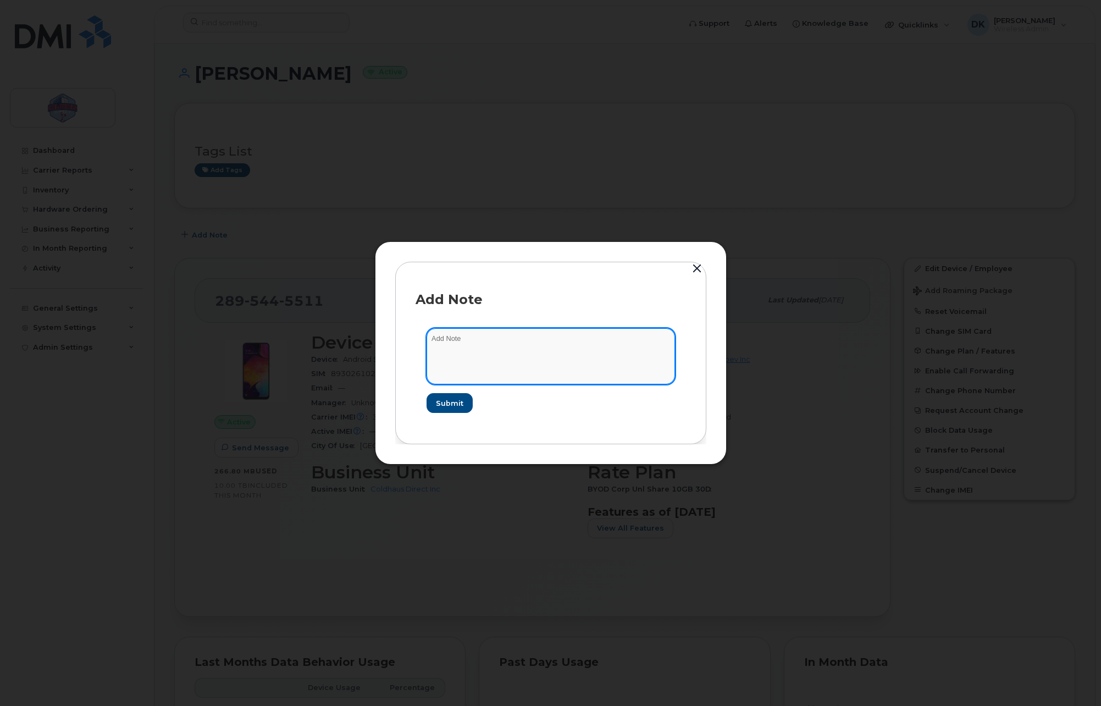
click at [511, 368] on textarea at bounding box center [551, 356] width 248 height 56
click at [526, 406] on form "Submit" at bounding box center [551, 370] width 270 height 107
click at [689, 268] on button "button" at bounding box center [697, 268] width 16 height 15
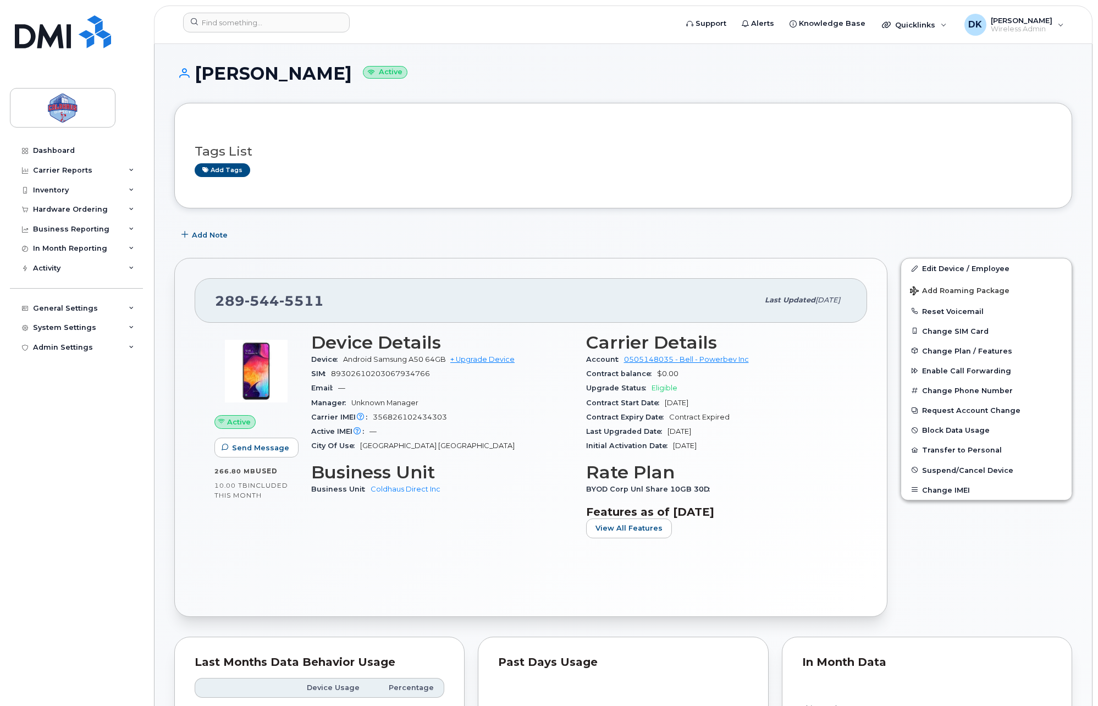
click at [724, 254] on div "289 544 5511 Last updated Aug 13, 2025 Active Send Message 266.80 MB  used 10.0…" at bounding box center [531, 437] width 726 height 372
click at [643, 81] on h1 "Dariusz Kulpinski Active" at bounding box center [623, 73] width 898 height 19
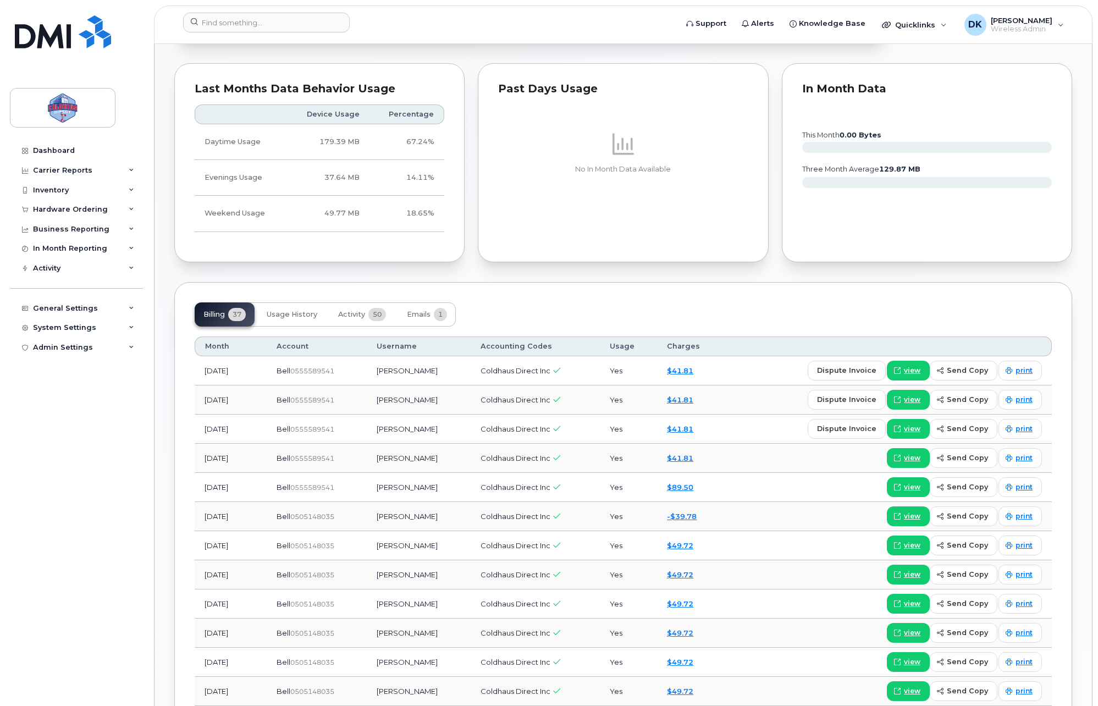
scroll to position [594, 0]
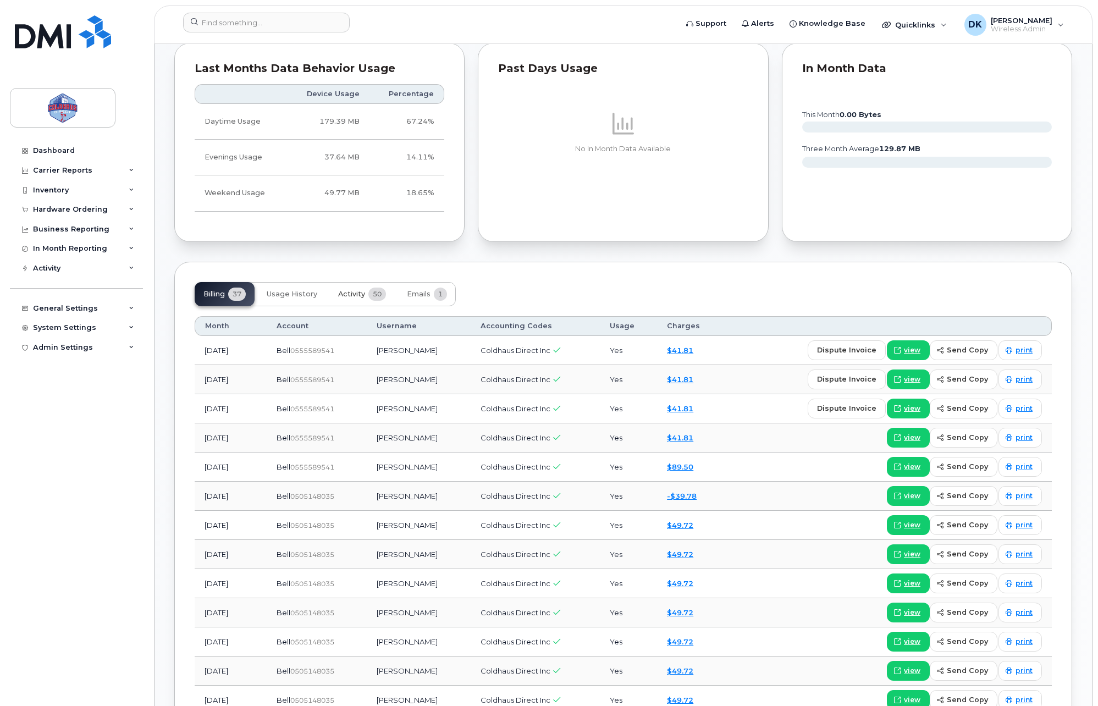
click at [378, 300] on span "50" at bounding box center [377, 294] width 18 height 13
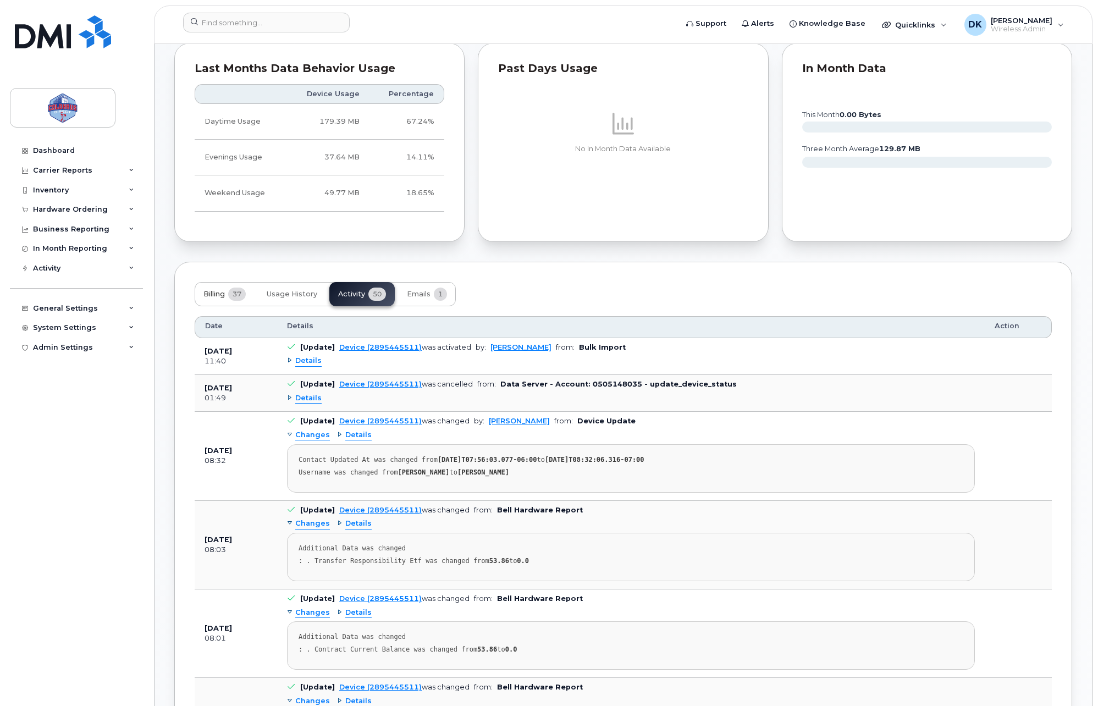
click at [209, 296] on span "Billing" at bounding box center [213, 294] width 21 height 9
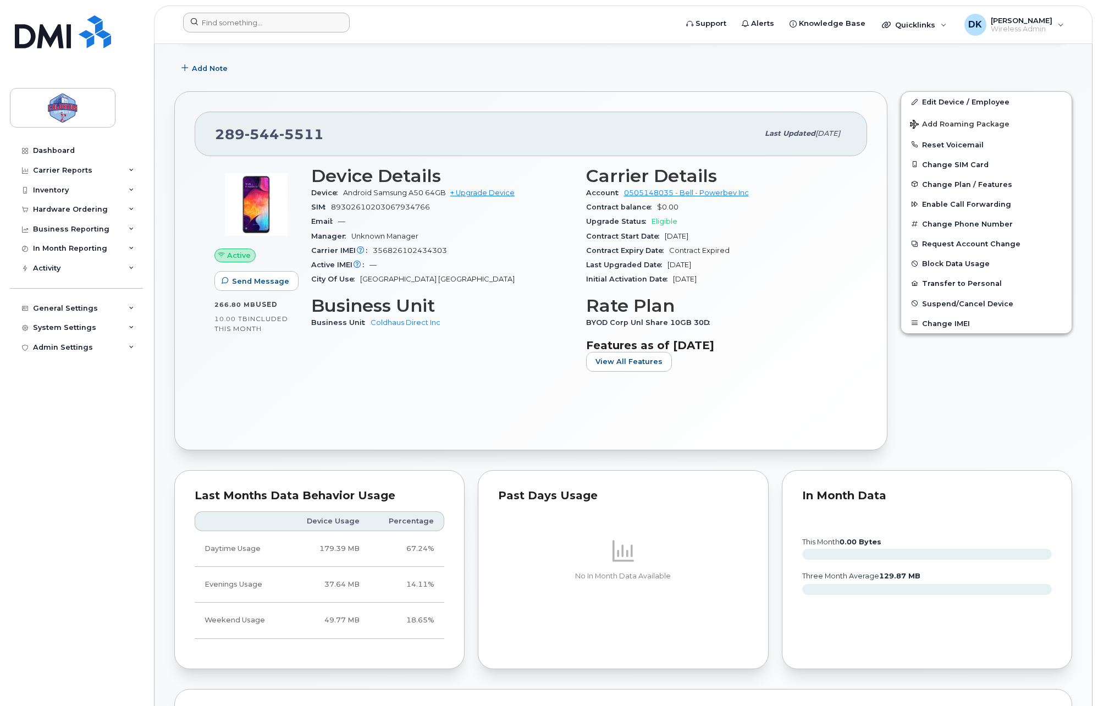
scroll to position [0, 0]
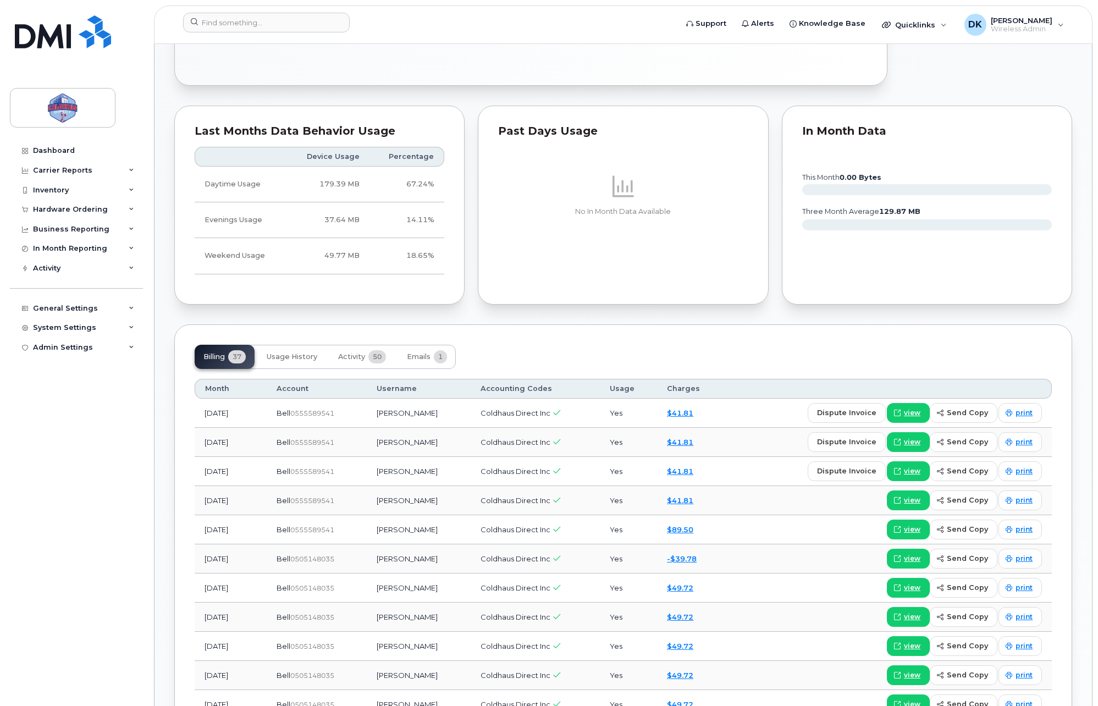
scroll to position [550, 0]
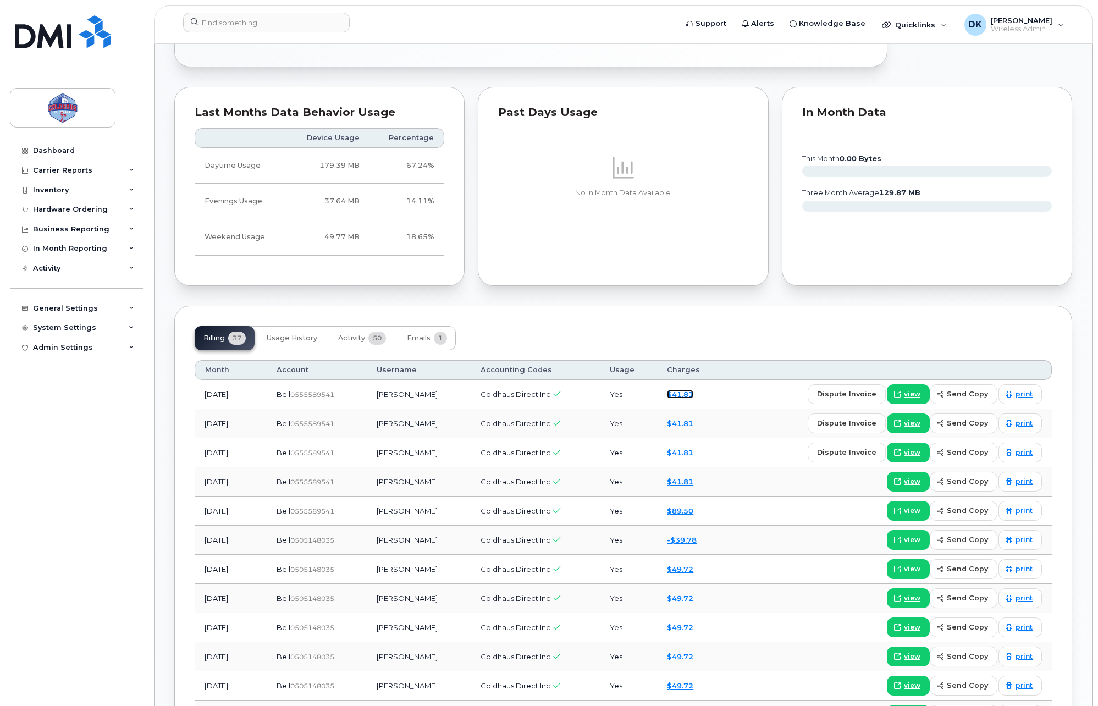
click at [685, 394] on link "$41.81" at bounding box center [680, 394] width 26 height 9
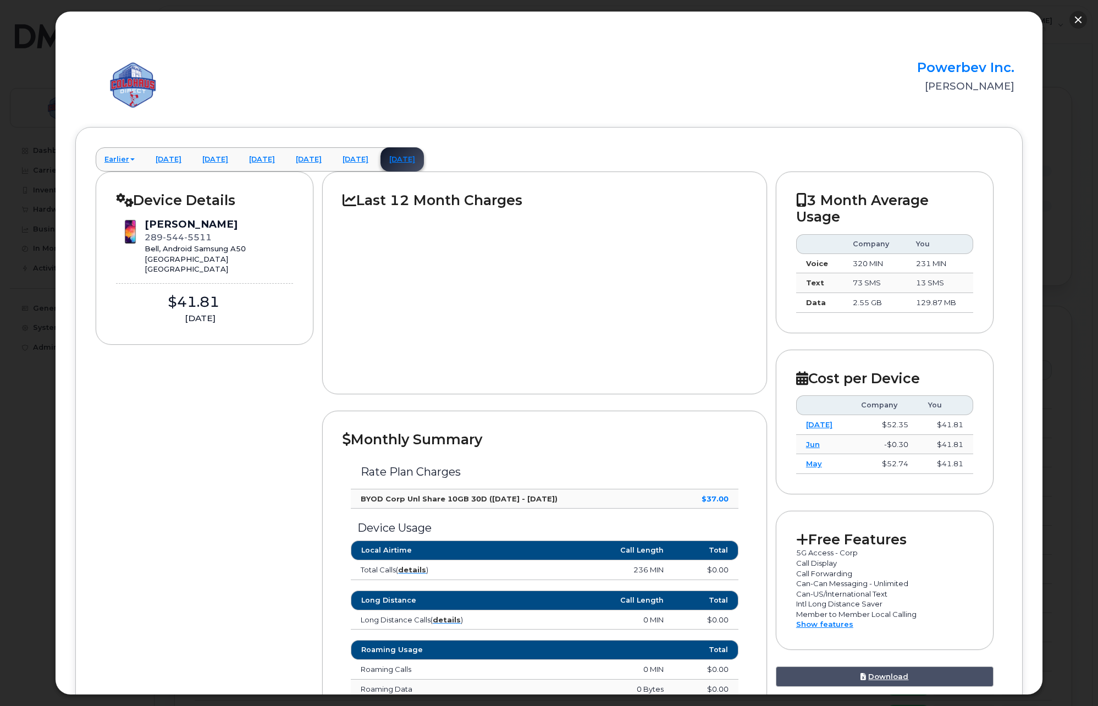
click at [1079, 21] on button "button" at bounding box center [1078, 20] width 18 height 18
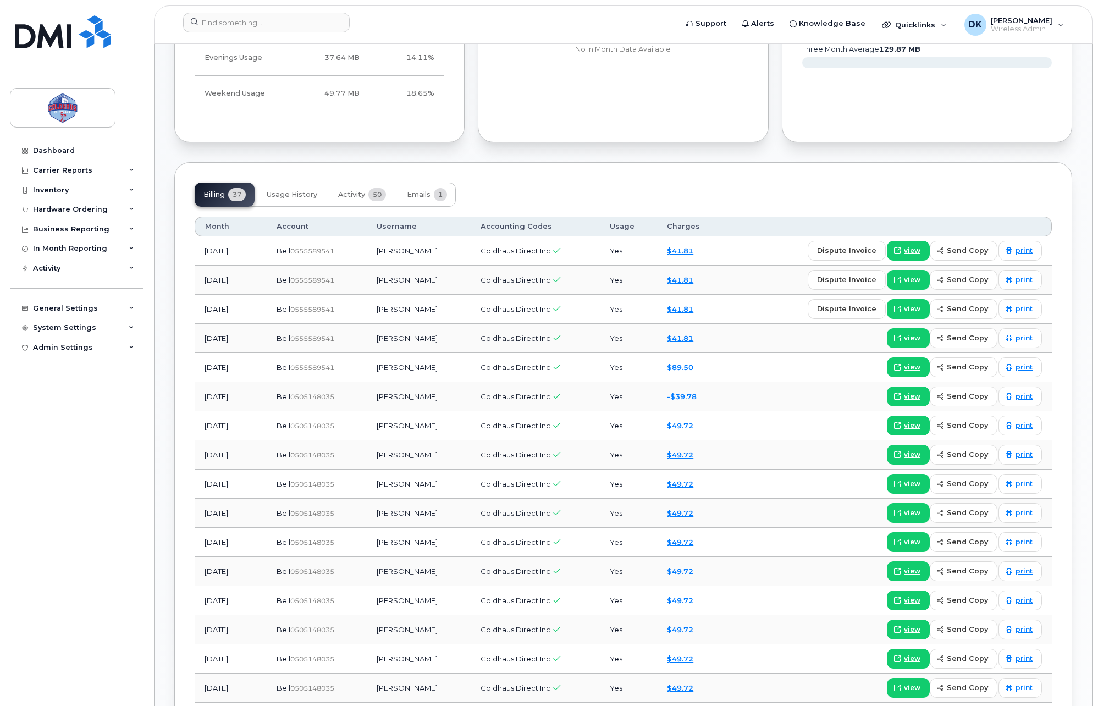
scroll to position [733, 0]
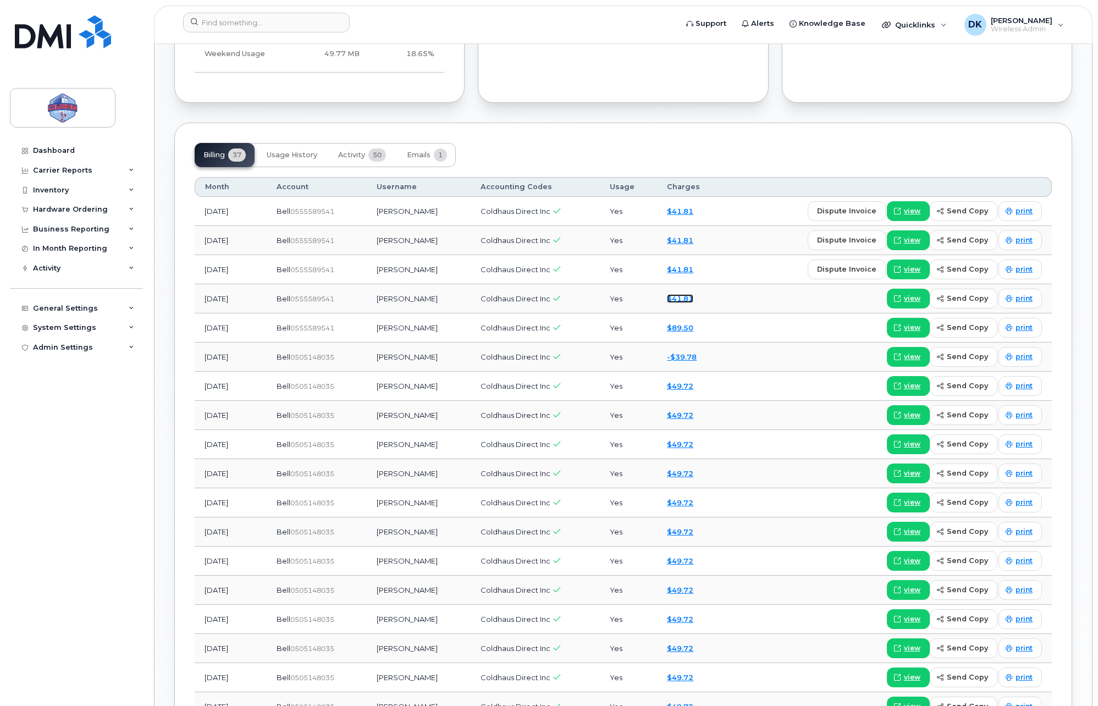
click at [693, 300] on link "$41.81" at bounding box center [680, 298] width 26 height 9
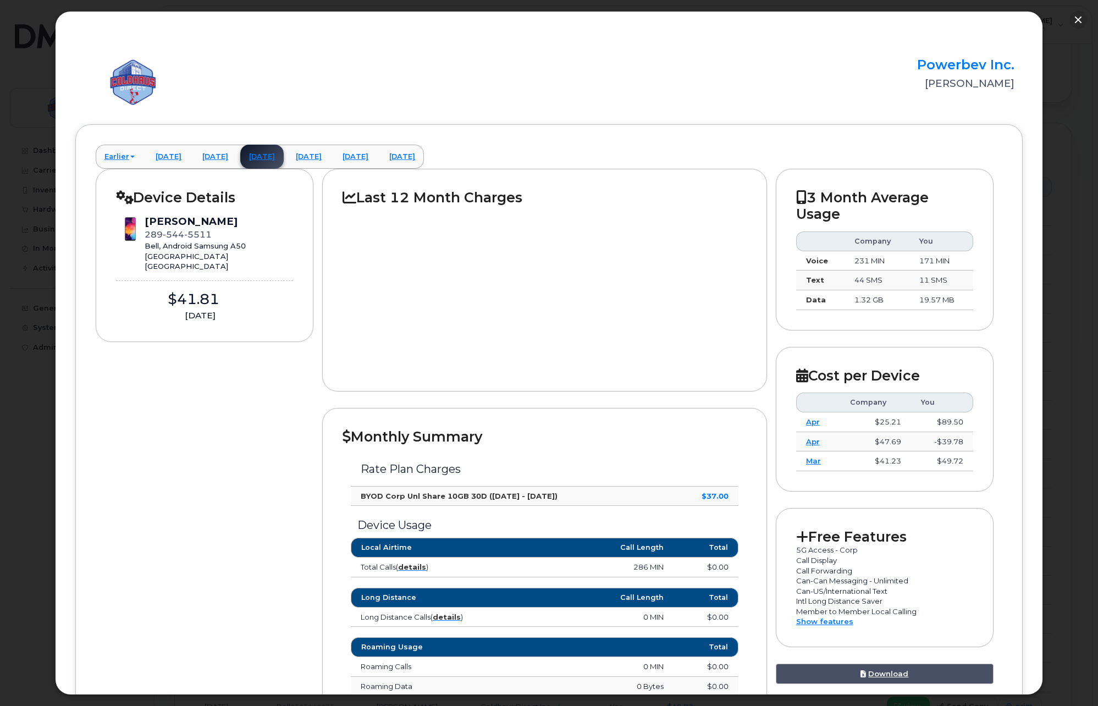
scroll to position [0, 0]
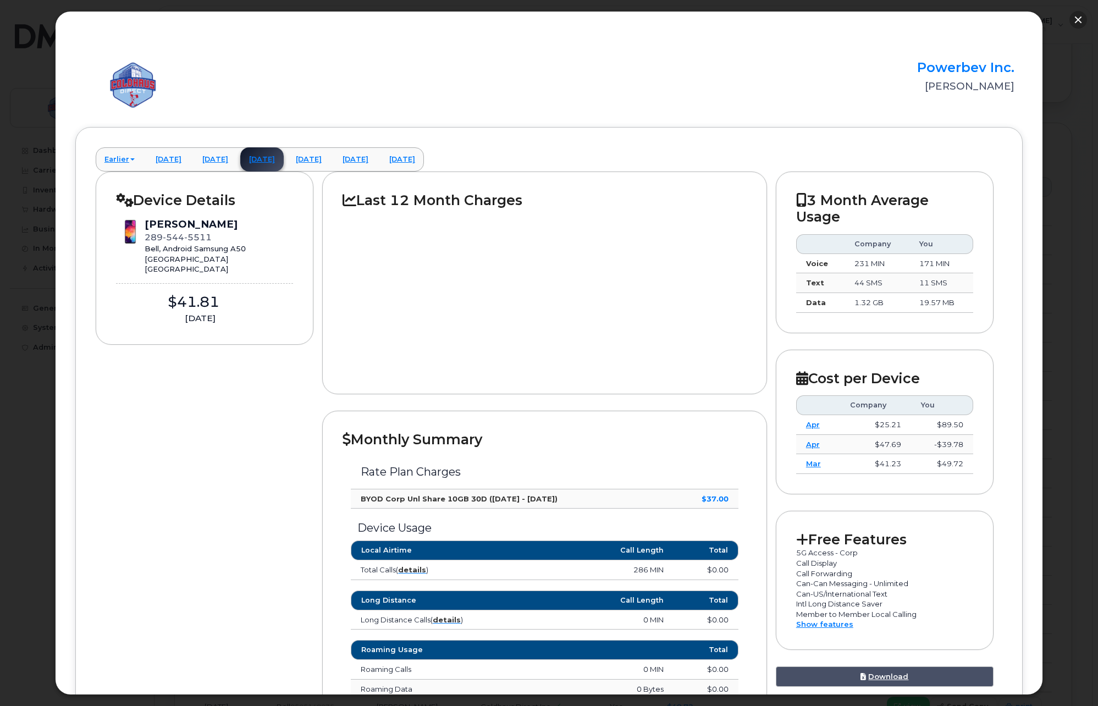
click at [1077, 16] on button "button" at bounding box center [1078, 20] width 18 height 18
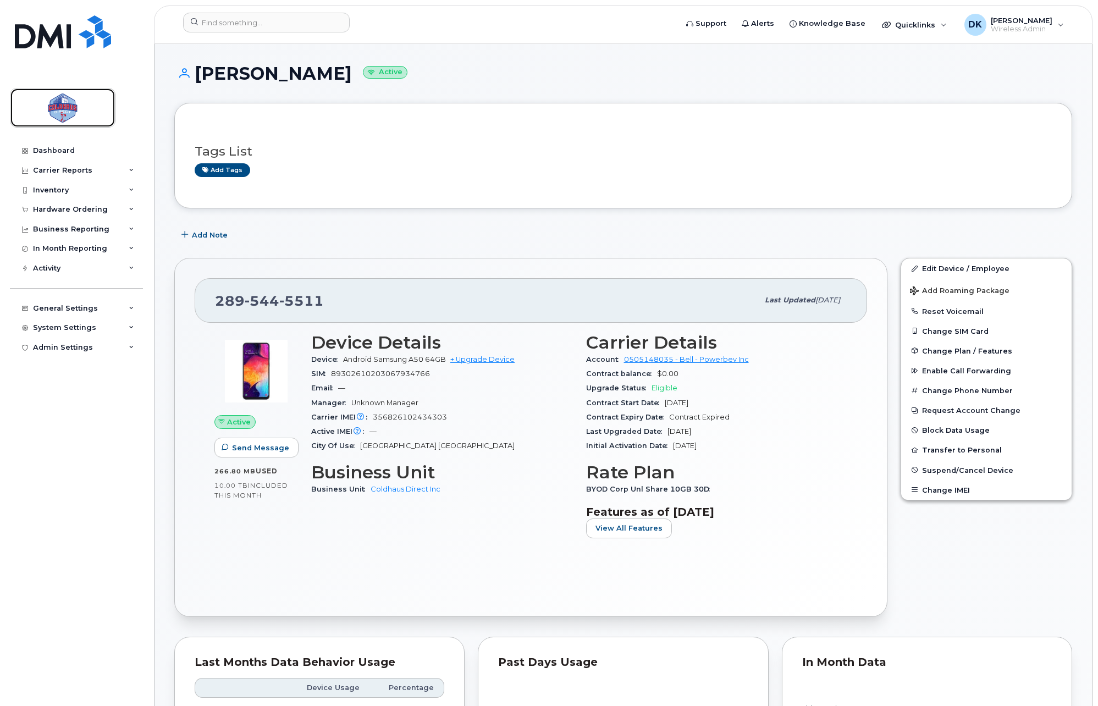
click at [82, 103] on img at bounding box center [62, 108] width 85 height 32
